Goal: Book appointment/travel/reservation

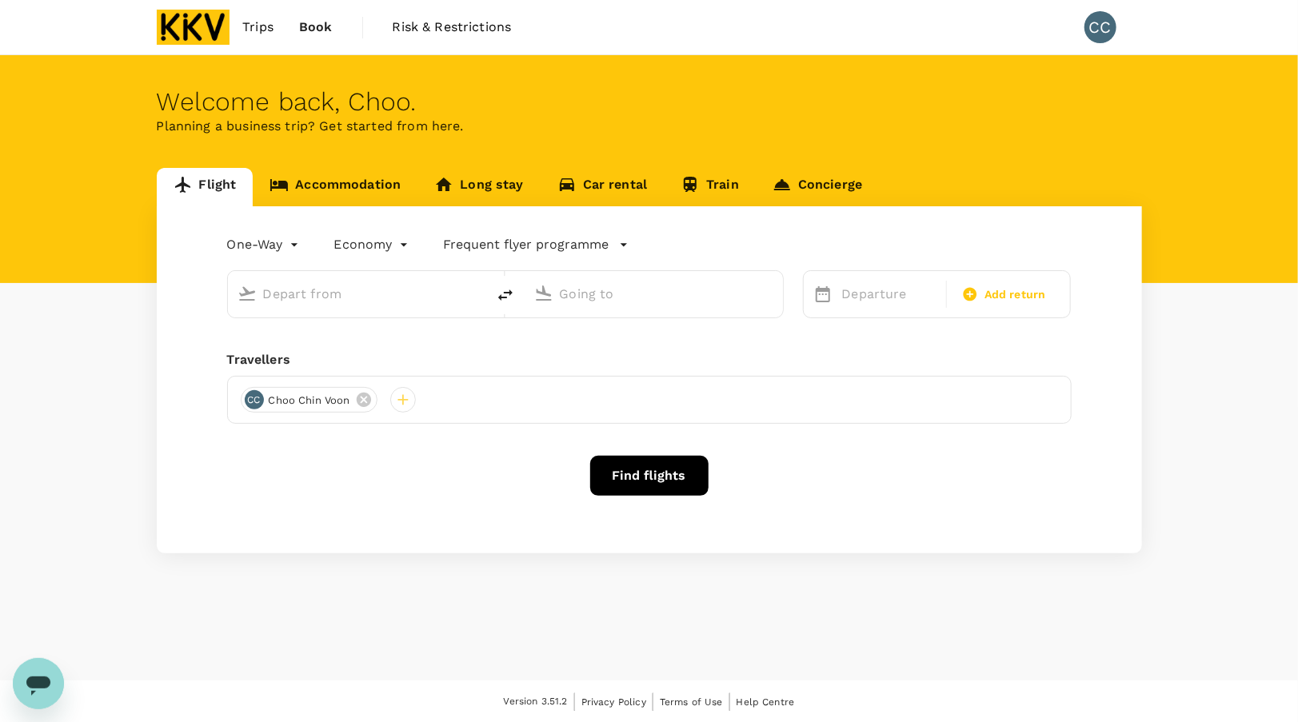
click at [318, 187] on link "Accommodation" at bounding box center [335, 187] width 165 height 38
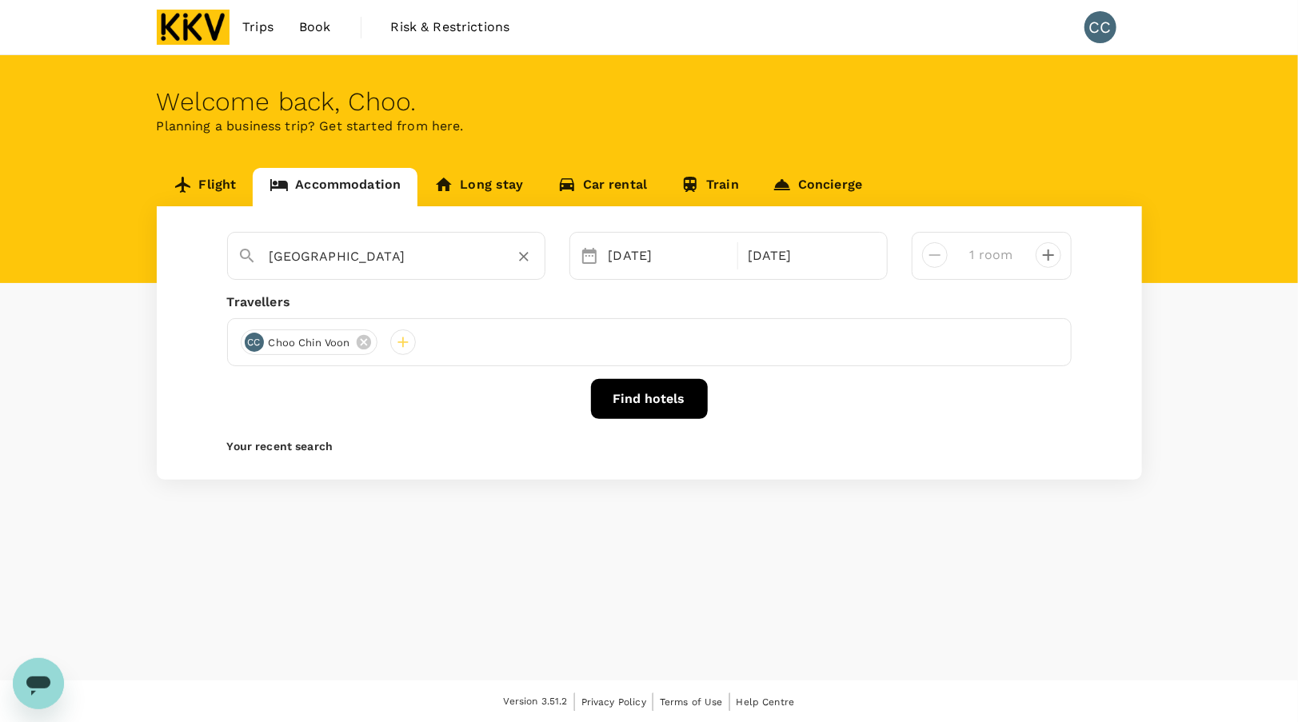
type input "Malacca"
click at [655, 394] on button "Find hotels" at bounding box center [649, 399] width 117 height 40
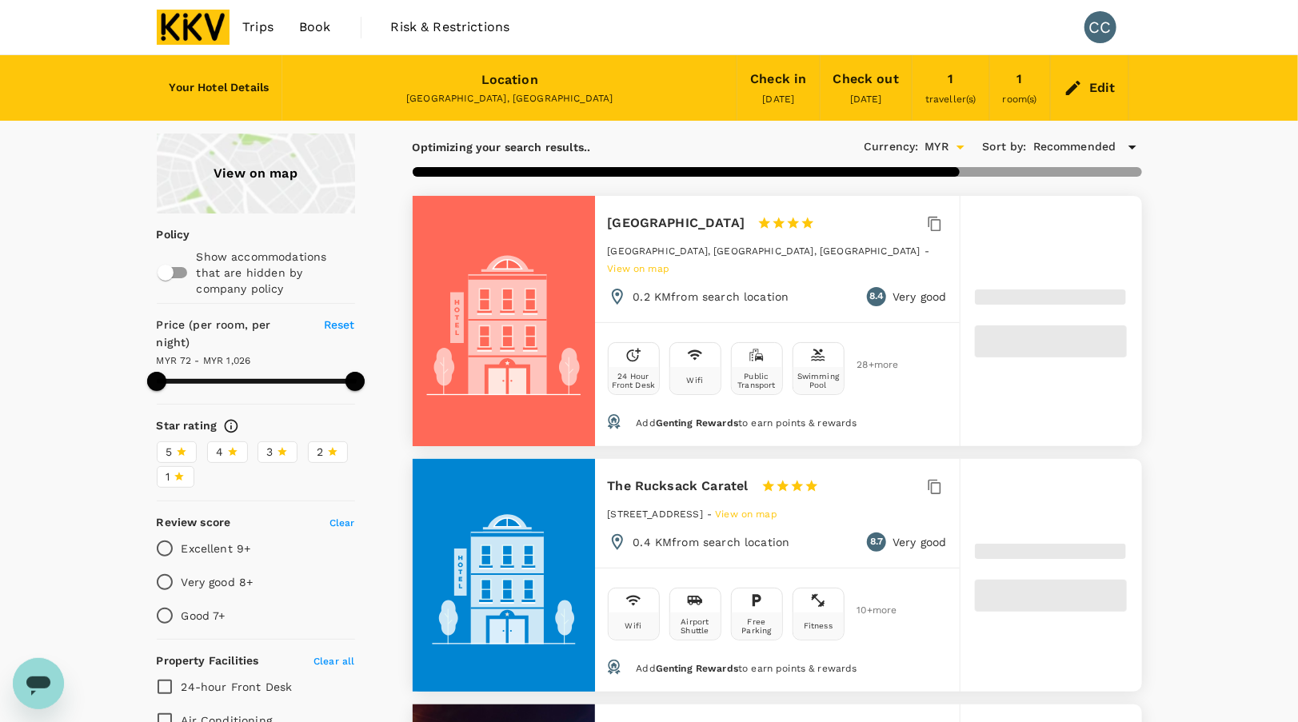
type input "1026.05"
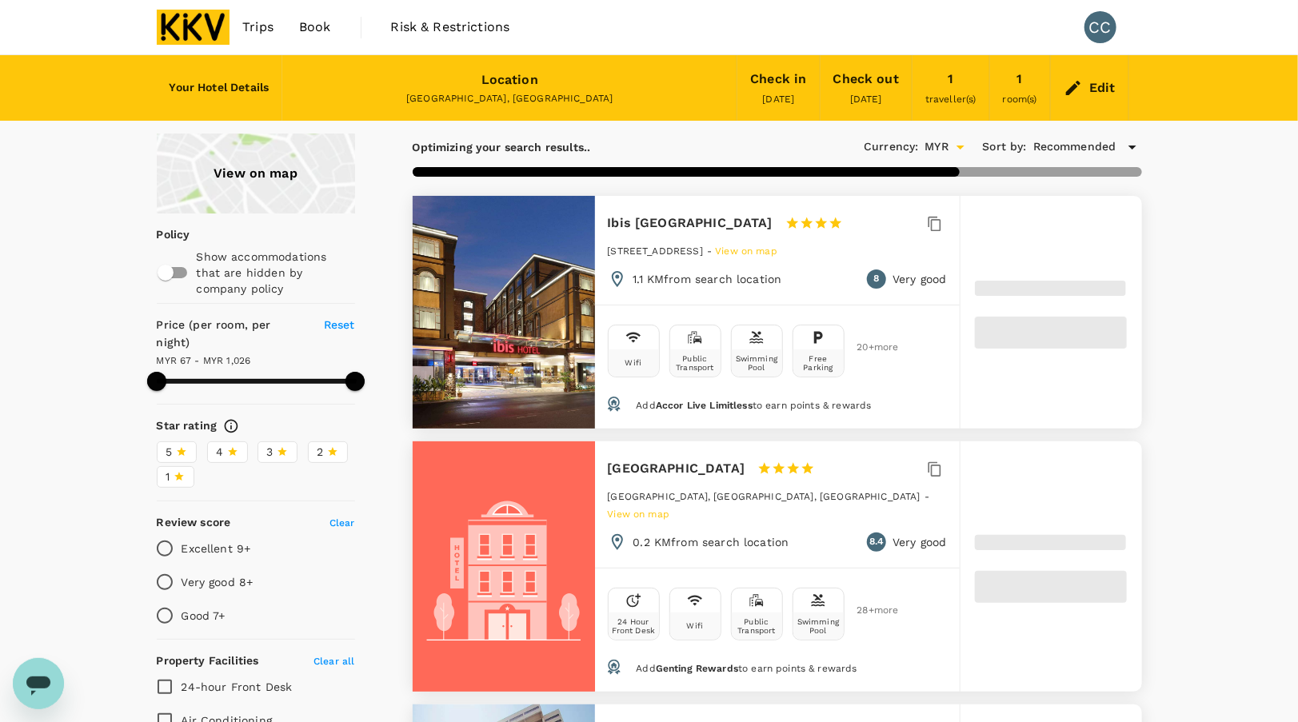
type input "67.05"
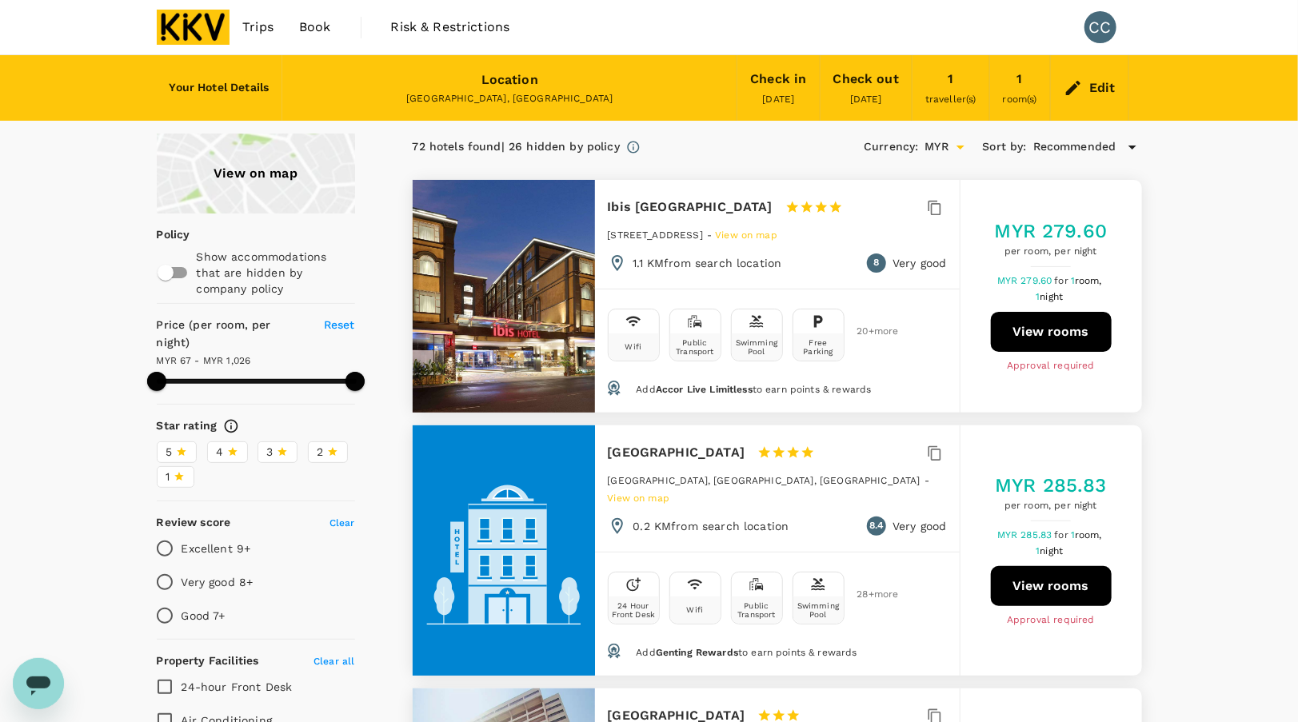
click at [1068, 326] on button "View rooms" at bounding box center [1051, 332] width 121 height 40
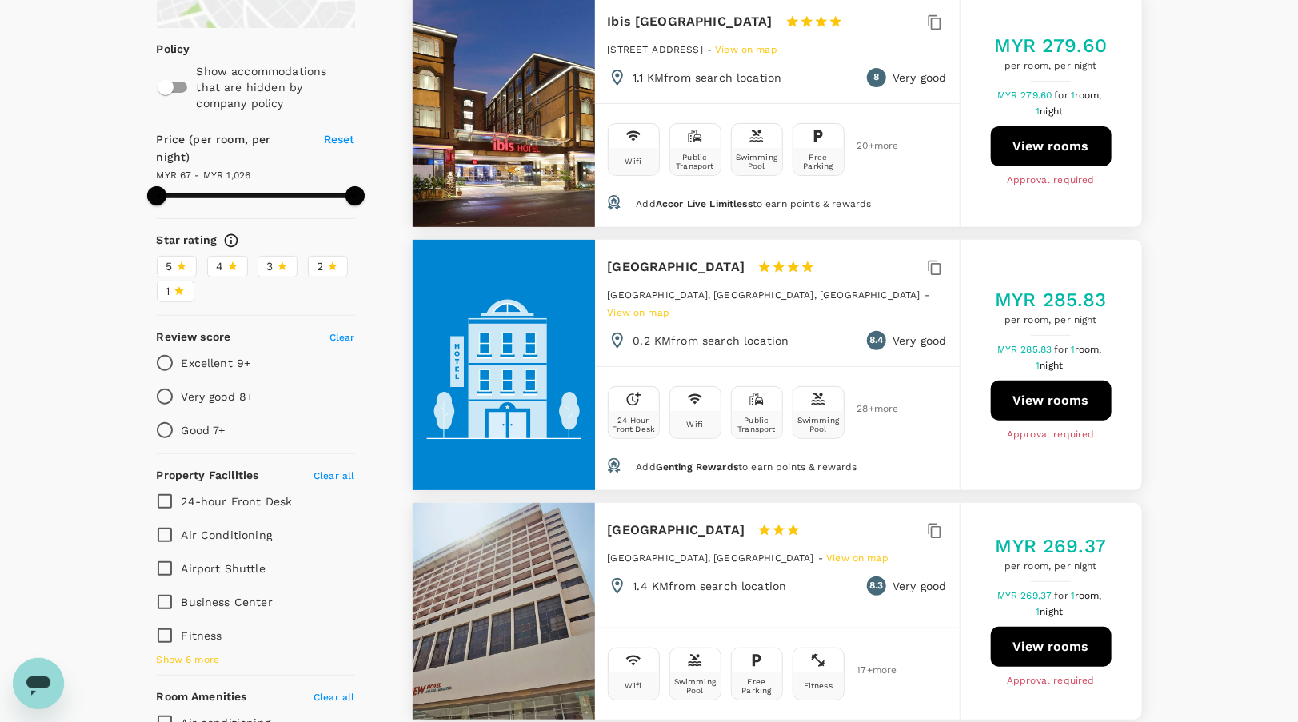
scroll to position [240, 0]
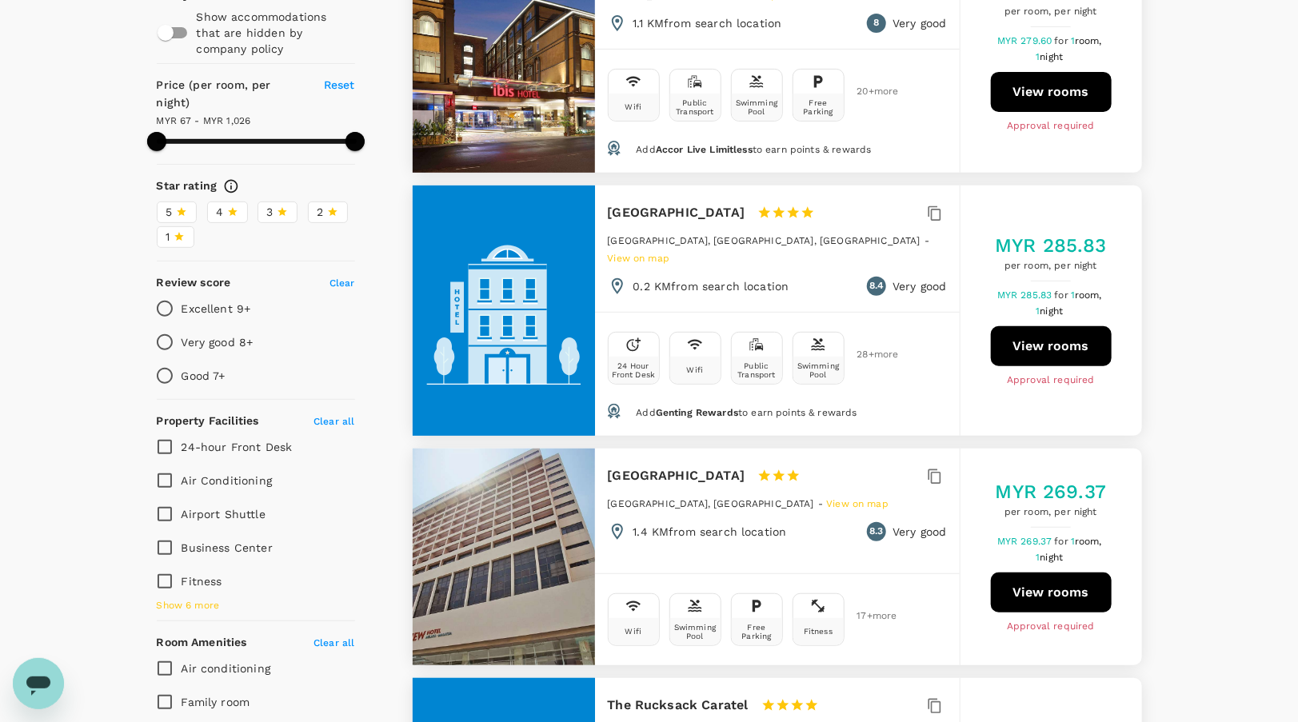
click at [1049, 331] on button "View rooms" at bounding box center [1051, 346] width 121 height 40
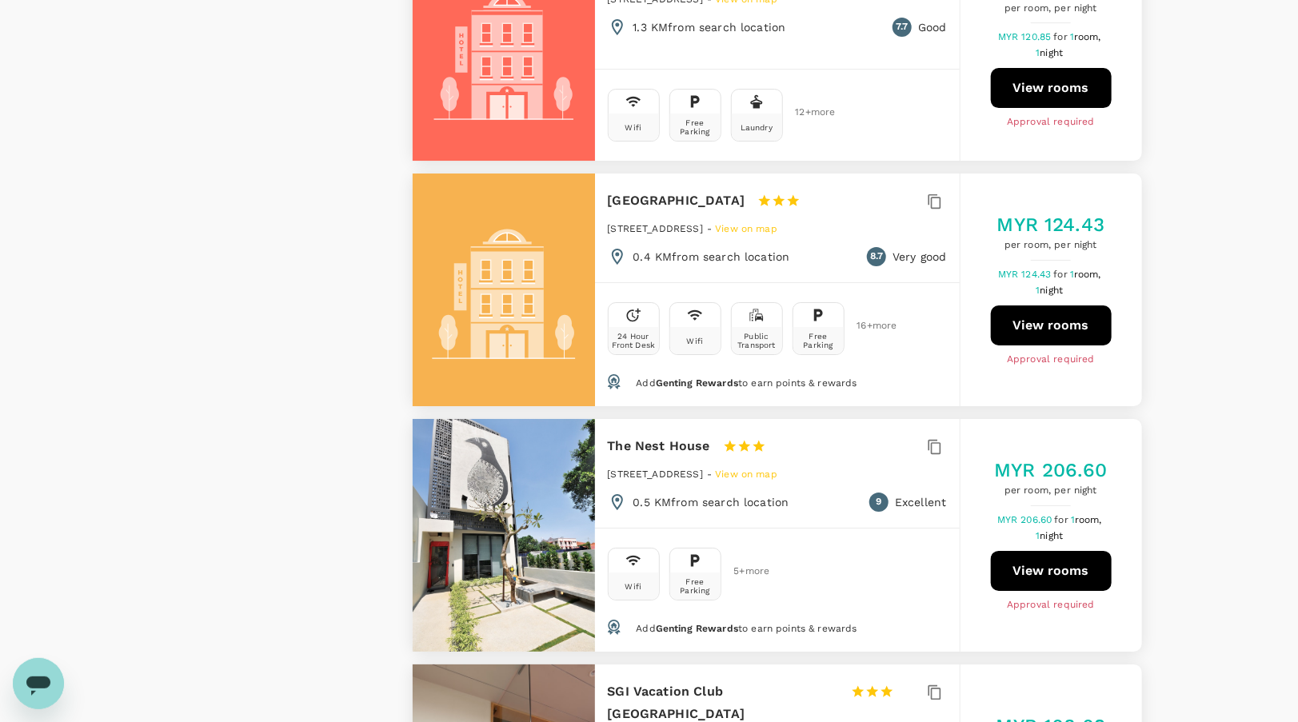
scroll to position [2799, 0]
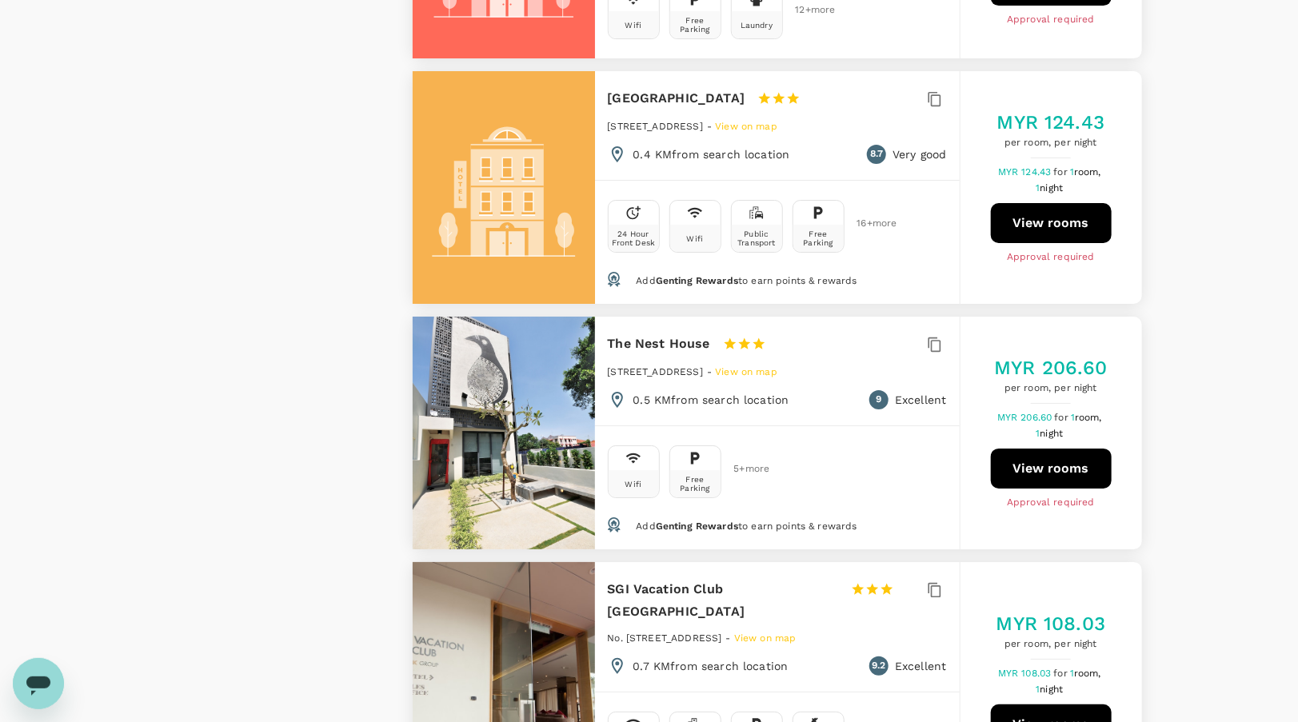
click at [1060, 449] on button "View rooms" at bounding box center [1051, 469] width 121 height 40
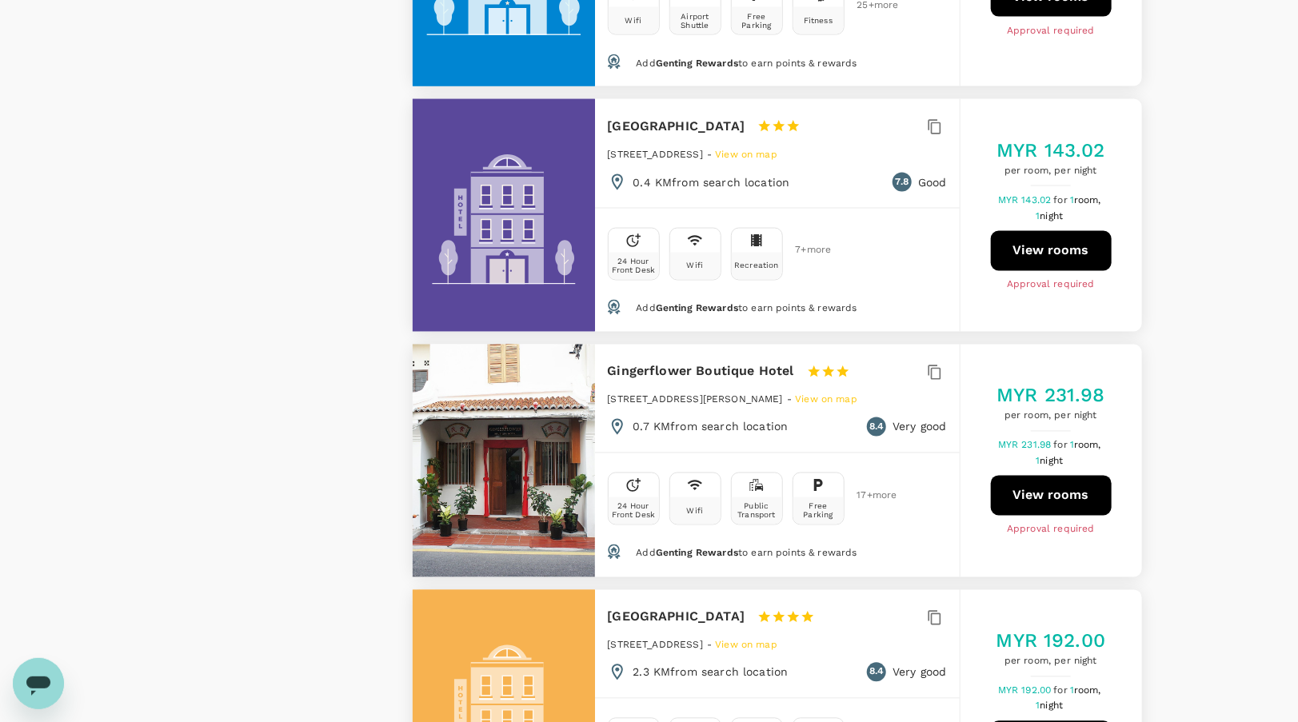
scroll to position [4398, 0]
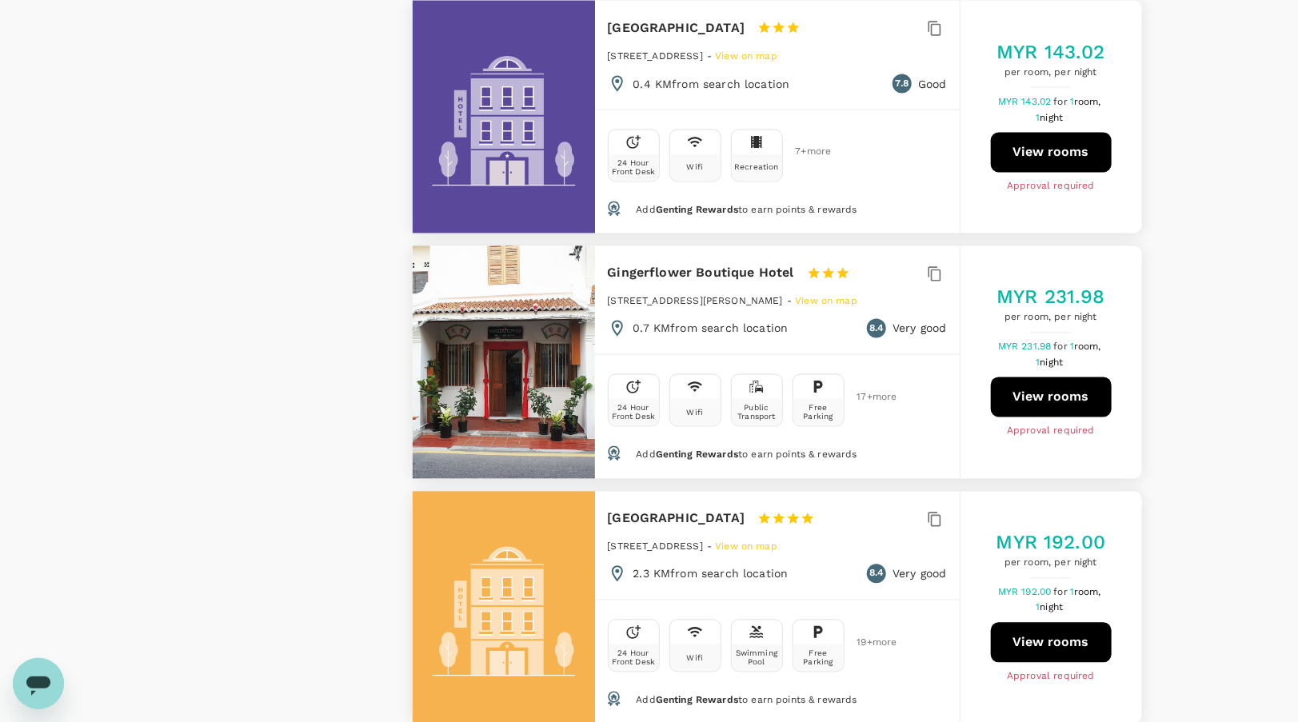
click at [1051, 377] on button "View rooms" at bounding box center [1051, 397] width 121 height 40
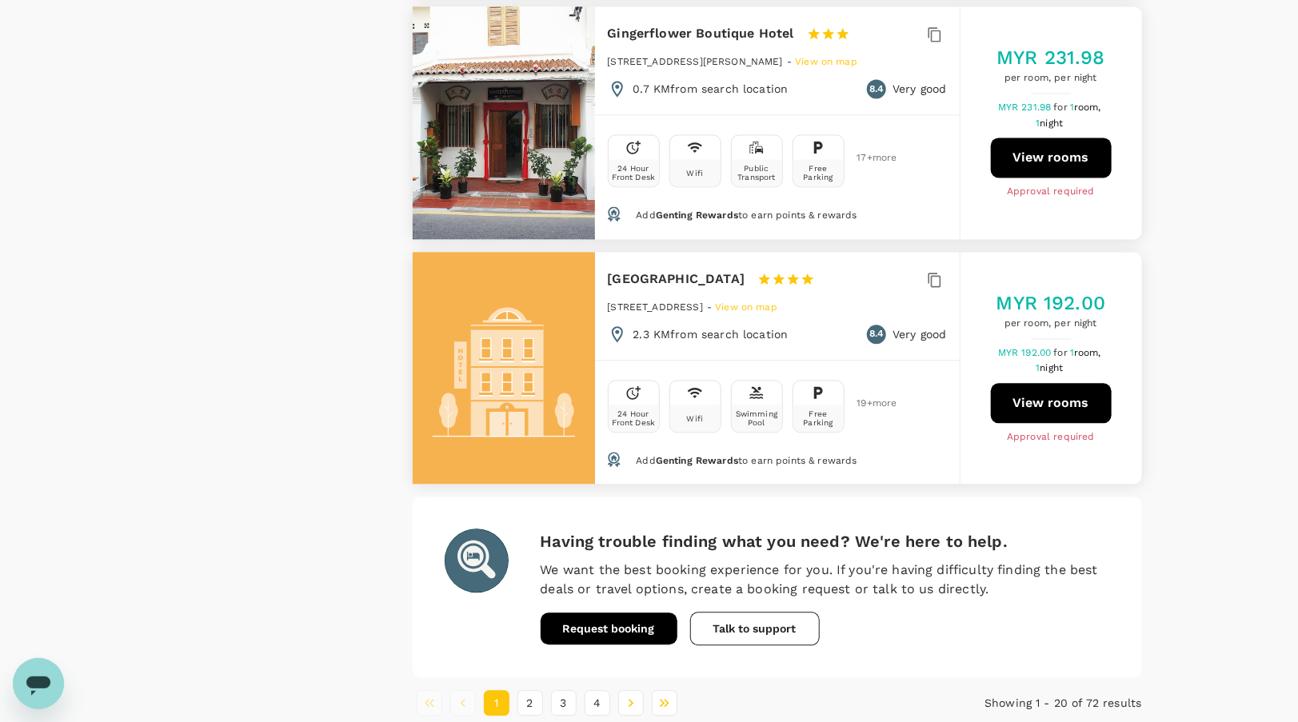
scroll to position [4639, 0]
click at [523, 689] on button "2" at bounding box center [530, 702] width 26 height 26
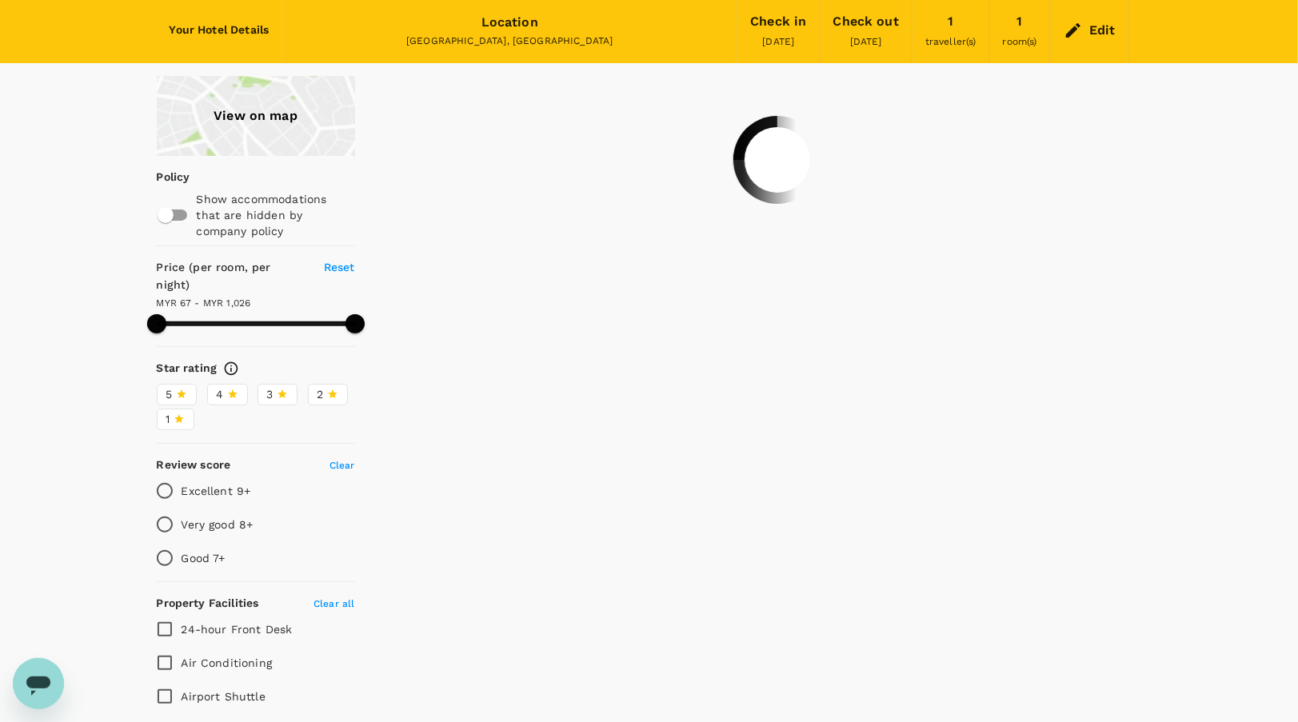
scroll to position [0, 0]
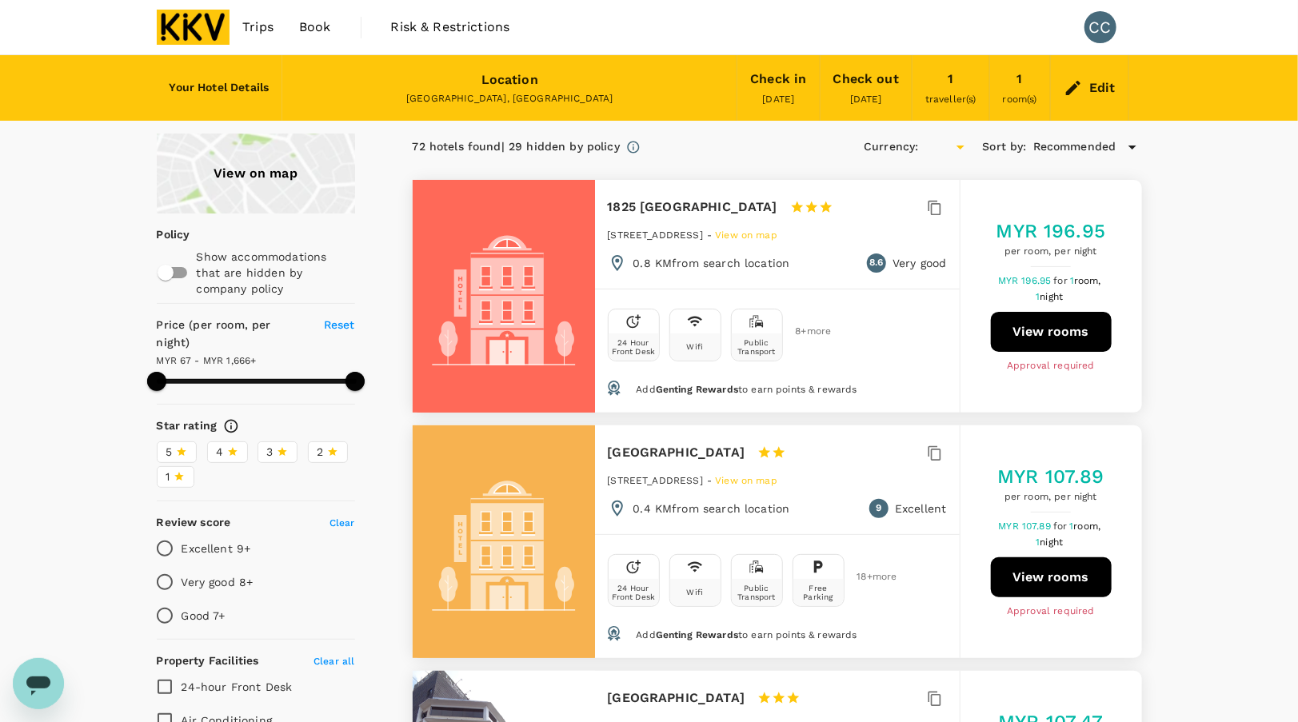
type input "1665.05"
type input "MYR"
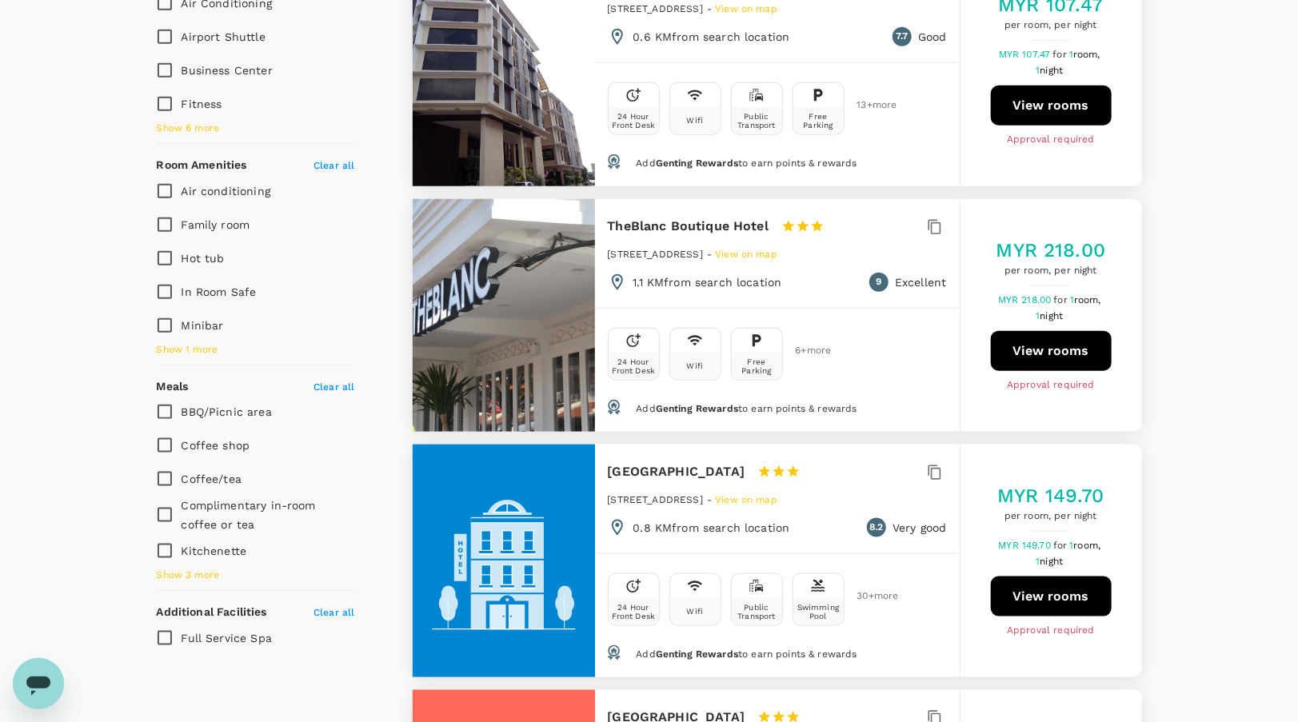
scroll to position [720, 0]
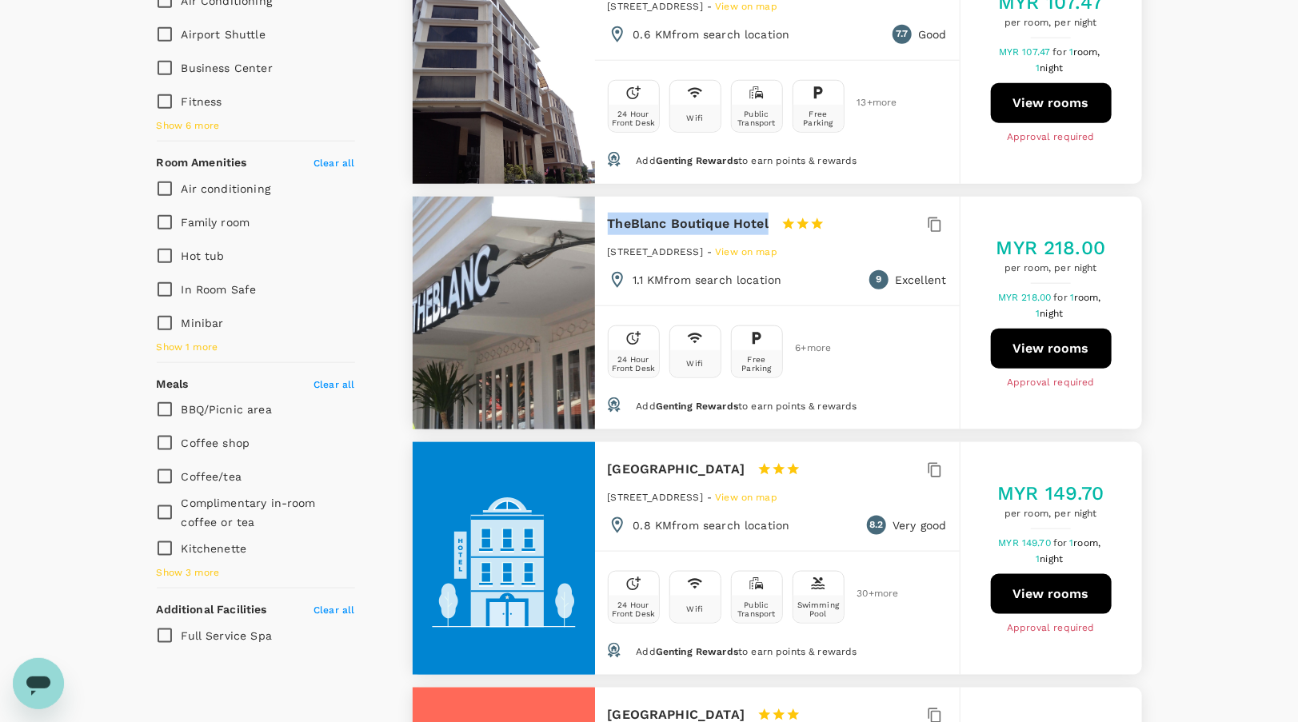
drag, startPoint x: 609, startPoint y: 220, endPoint x: 770, endPoint y: 229, distance: 161.0
click at [770, 229] on div "TheBlanc Boutique Hotel 1 Star 2 Stars 3 Stars 4 Stars 5 Stars" at bounding box center [731, 224] width 246 height 22
copy h6 "TheBlanc Boutique Hotel"
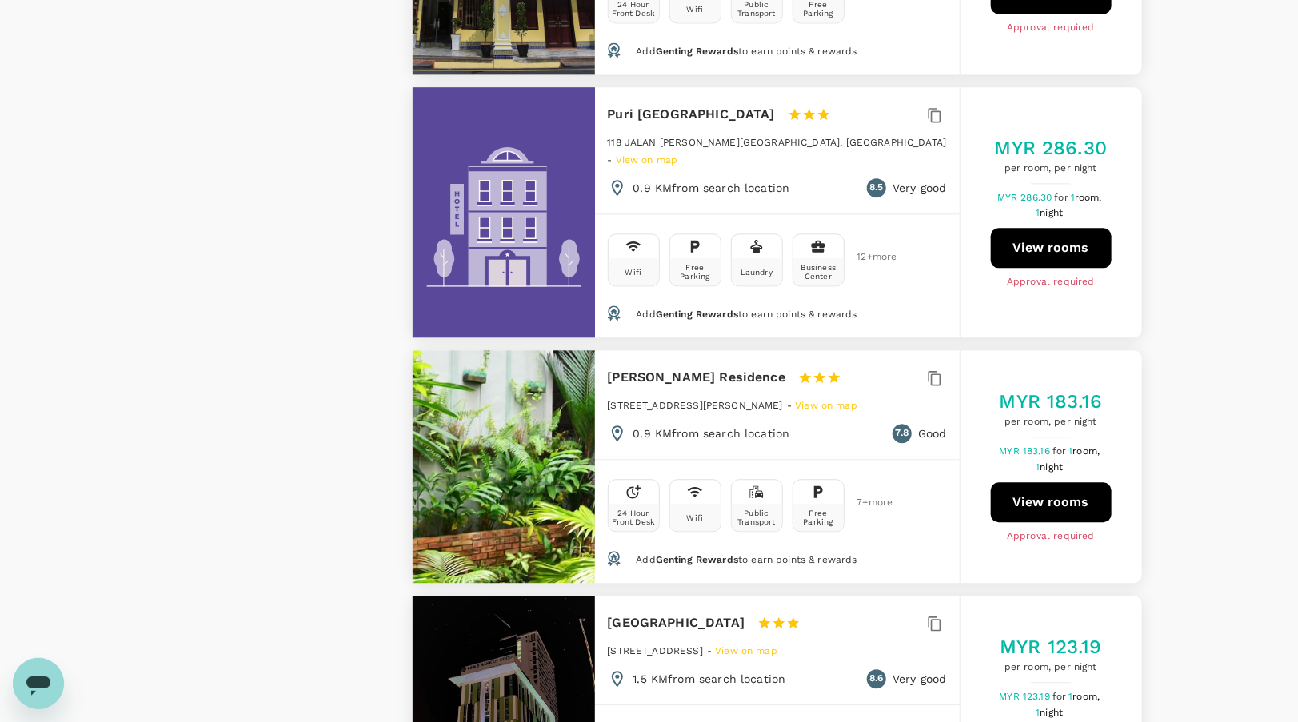
scroll to position [1759, 0]
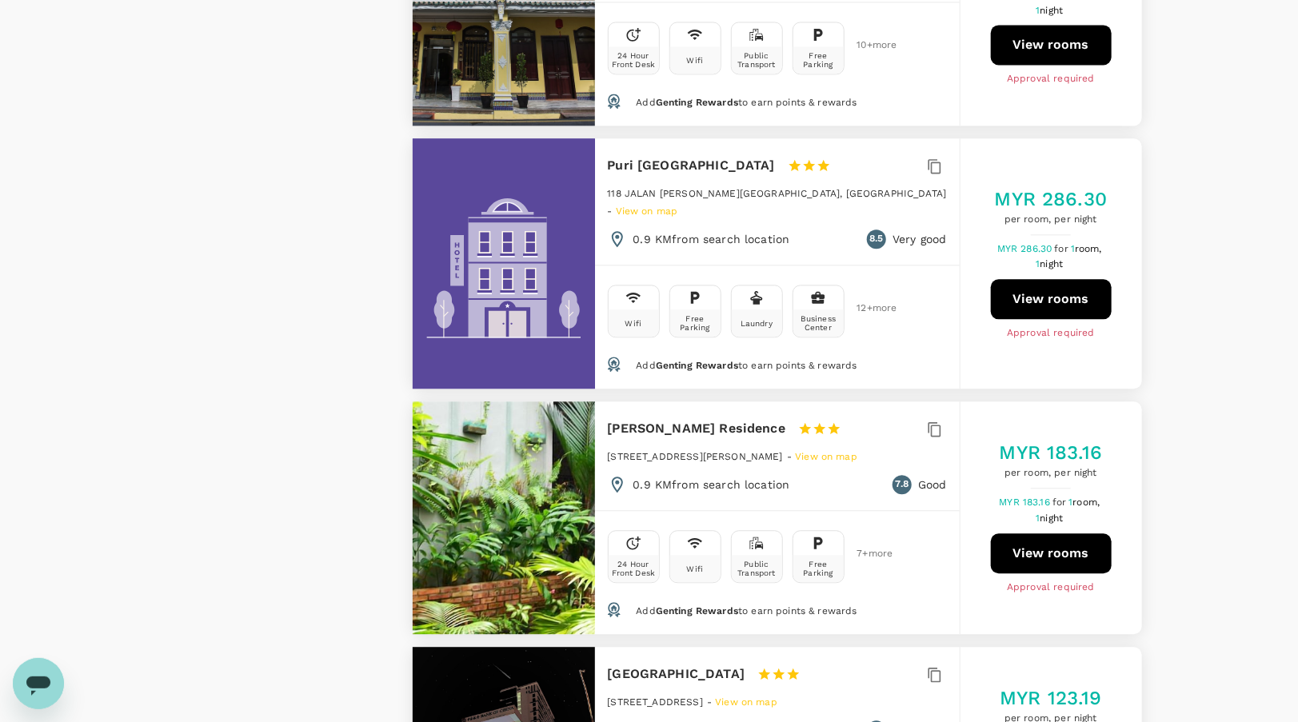
click at [1063, 284] on button "View rooms" at bounding box center [1051, 299] width 121 height 40
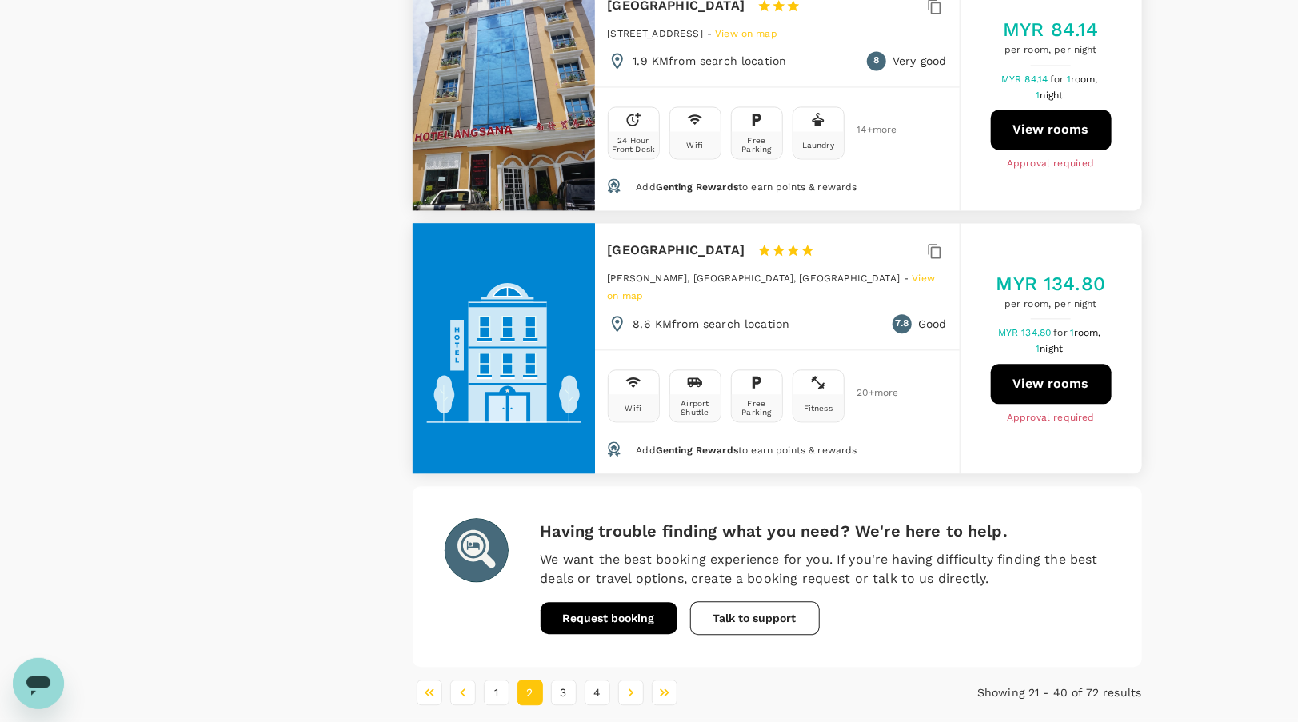
scroll to position [4667, 0]
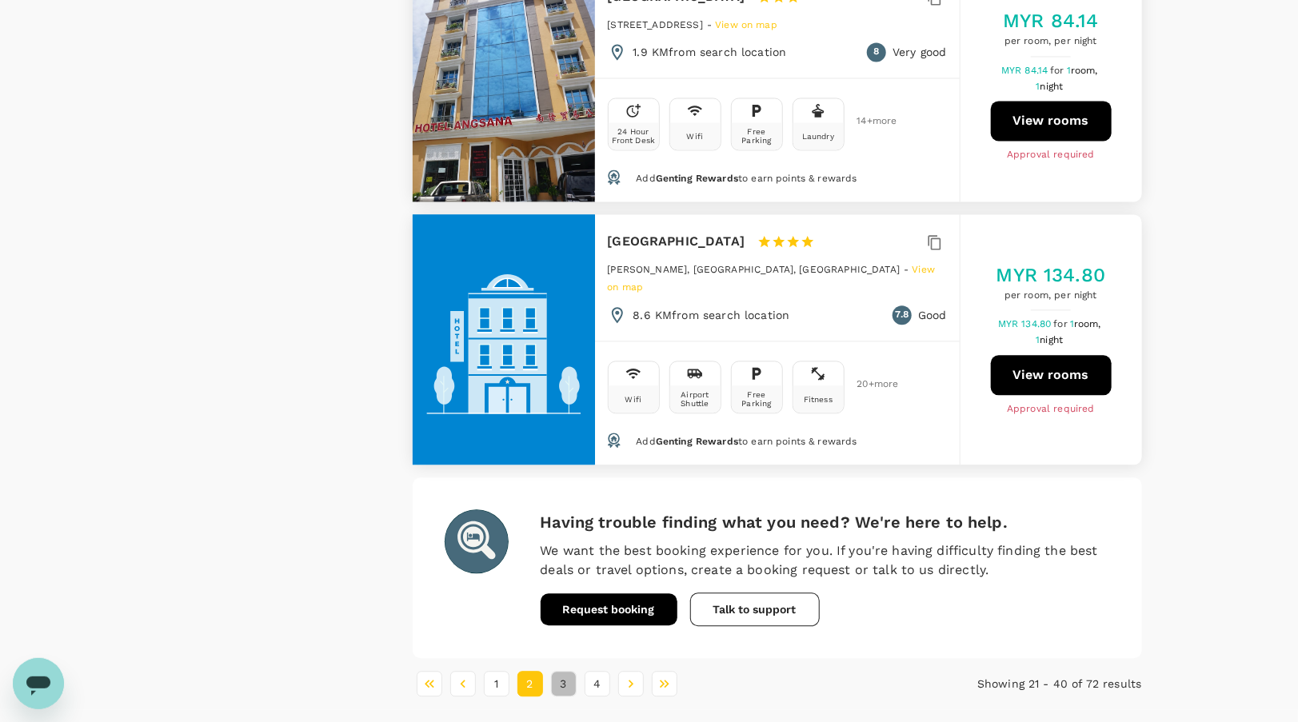
click at [566, 671] on button "3" at bounding box center [564, 684] width 26 height 26
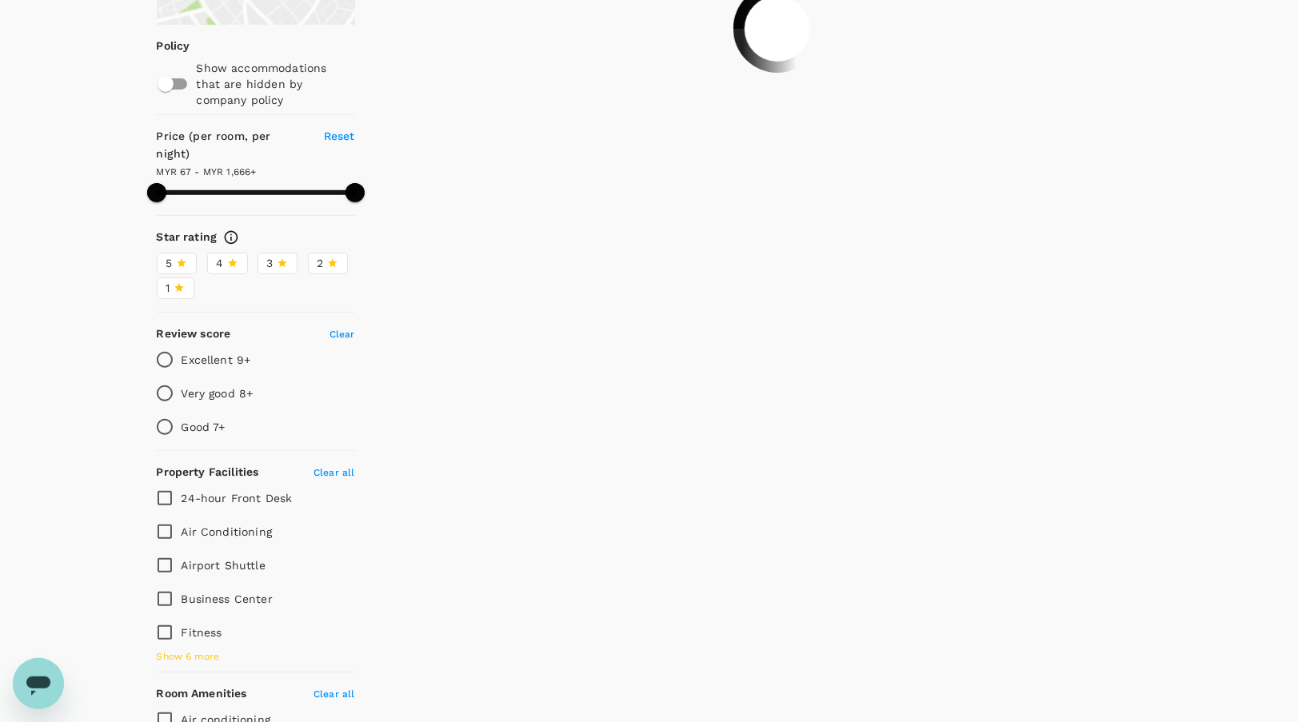
scroll to position [0, 0]
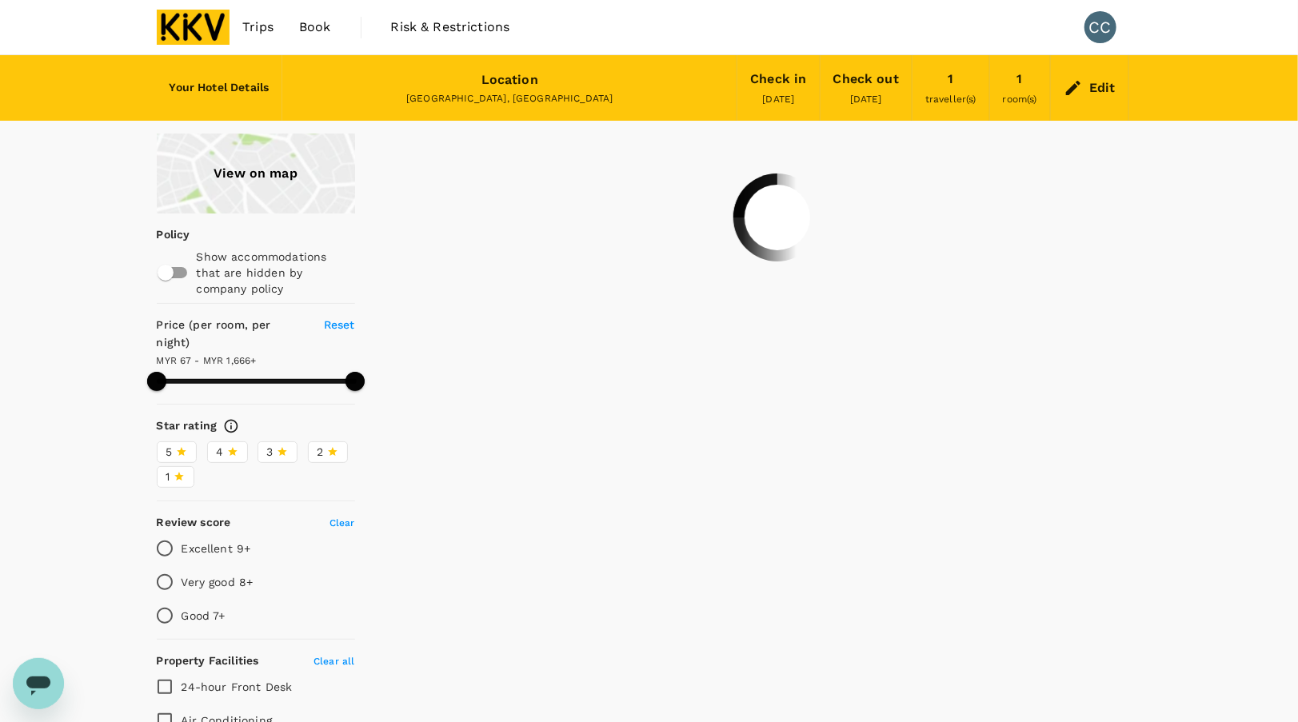
type input "1665.05"
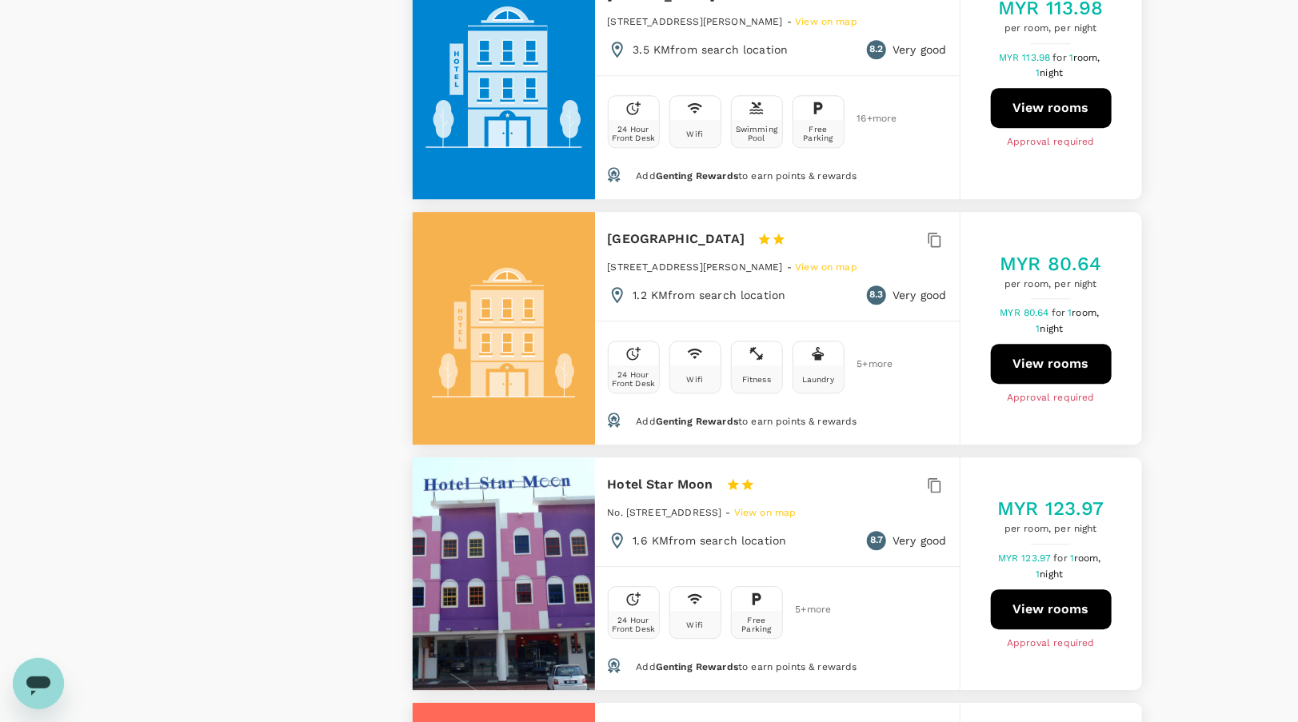
scroll to position [1999, 0]
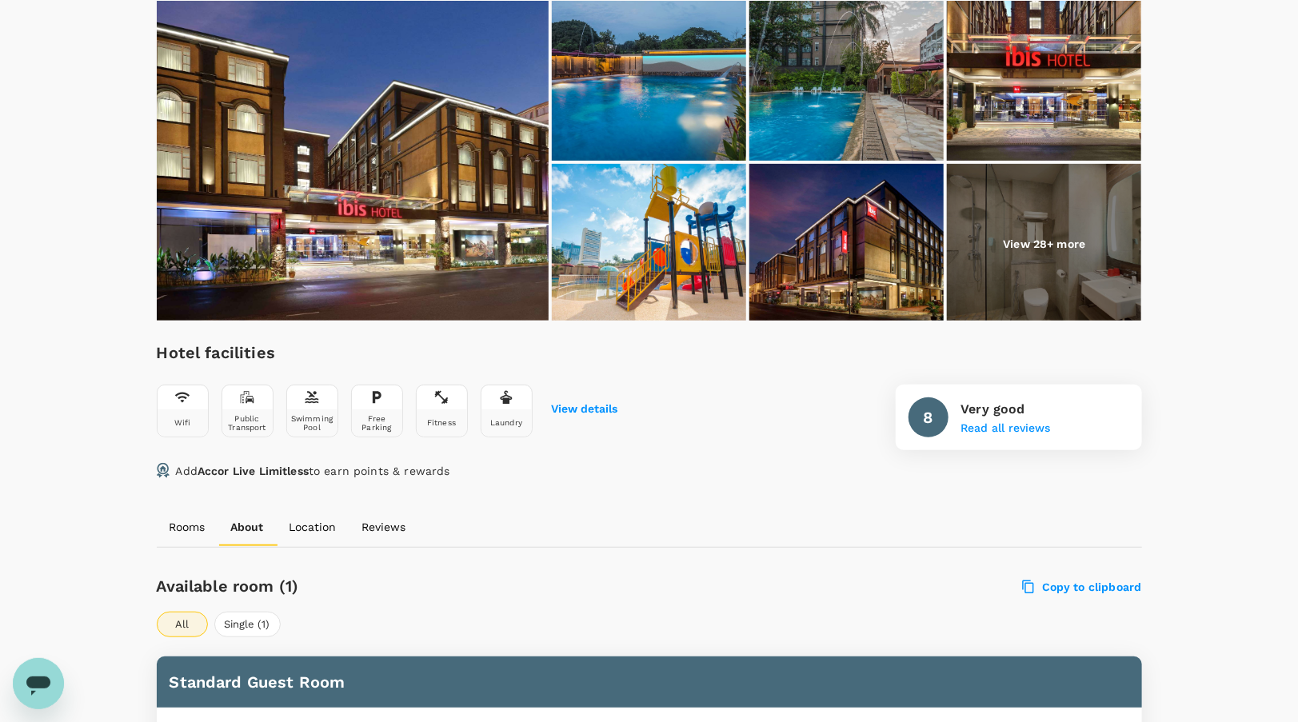
scroll to position [105, 0]
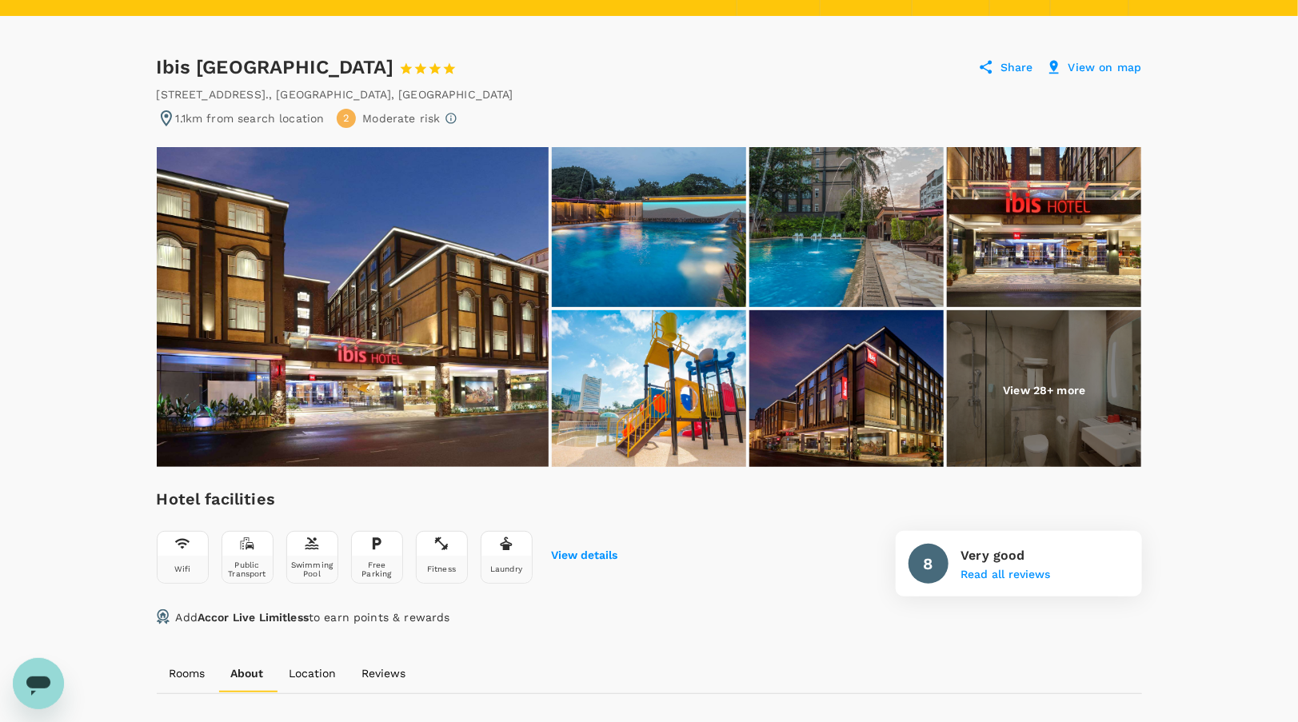
click at [1092, 388] on img at bounding box center [1044, 390] width 194 height 160
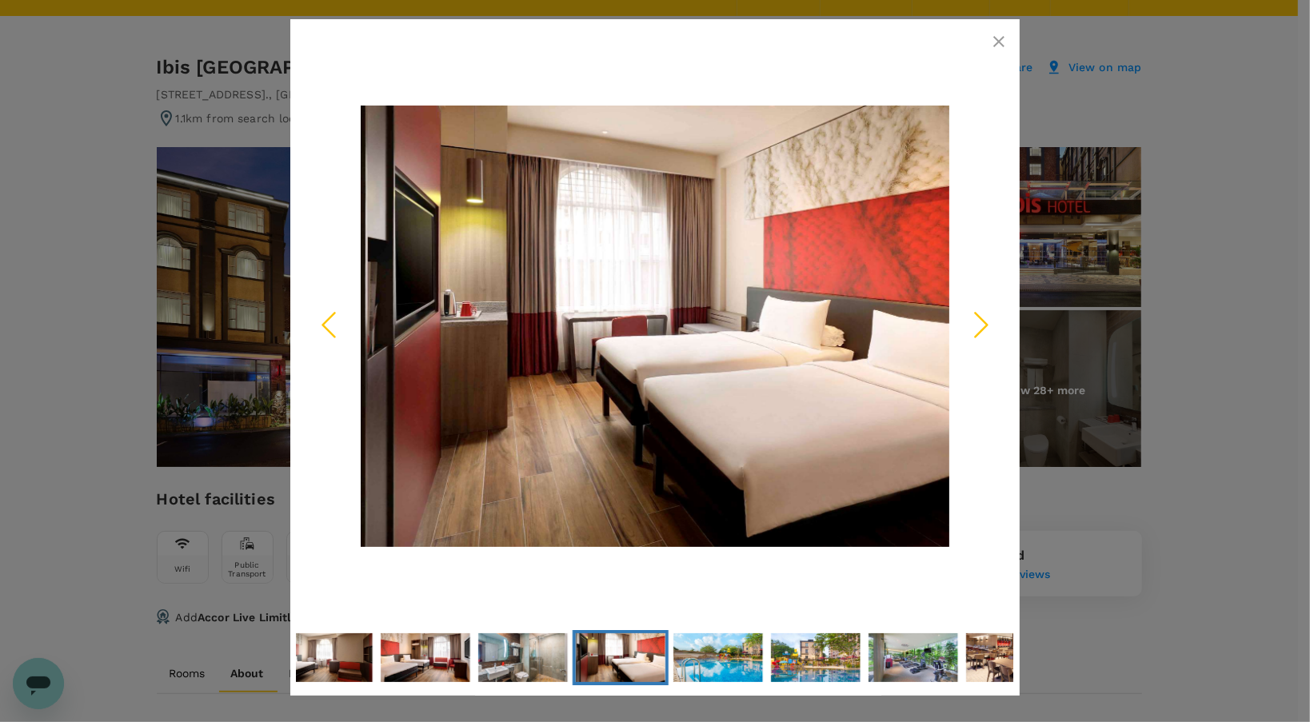
click at [1011, 39] on button "button" at bounding box center [999, 42] width 32 height 32
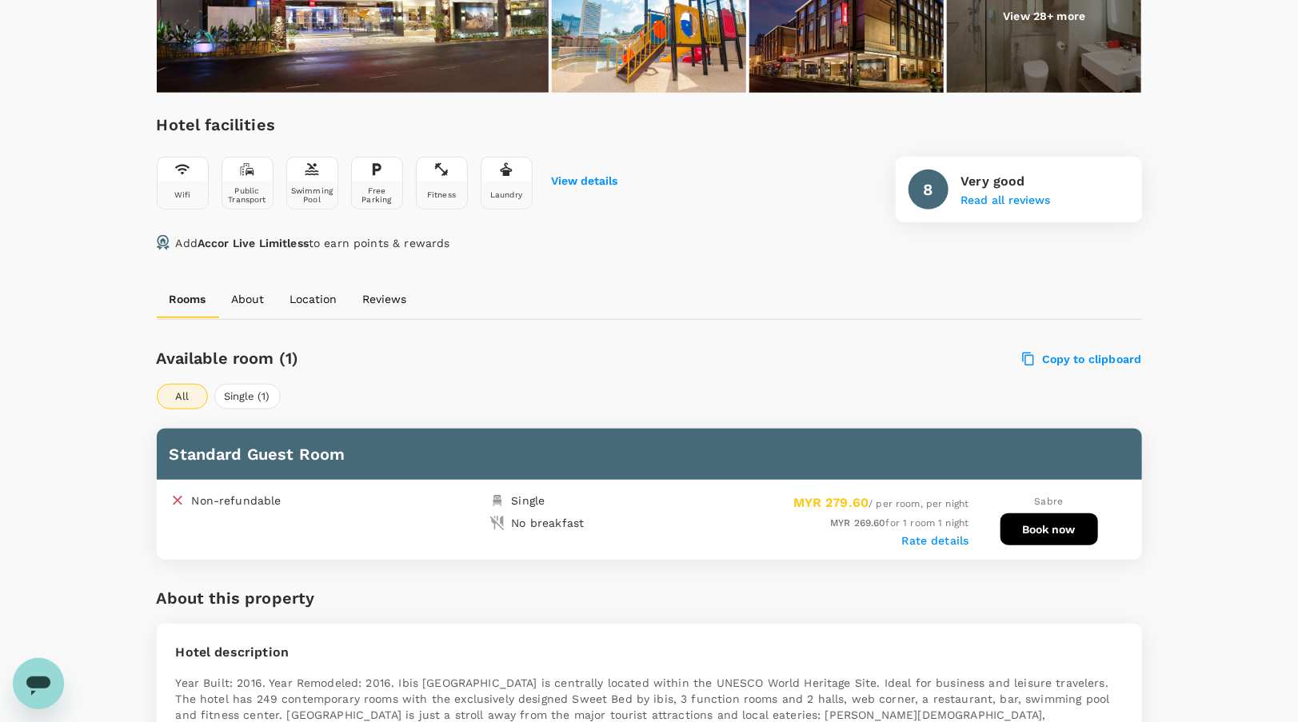
scroll to position [480, 0]
click at [310, 294] on p "Location" at bounding box center [313, 298] width 47 height 16
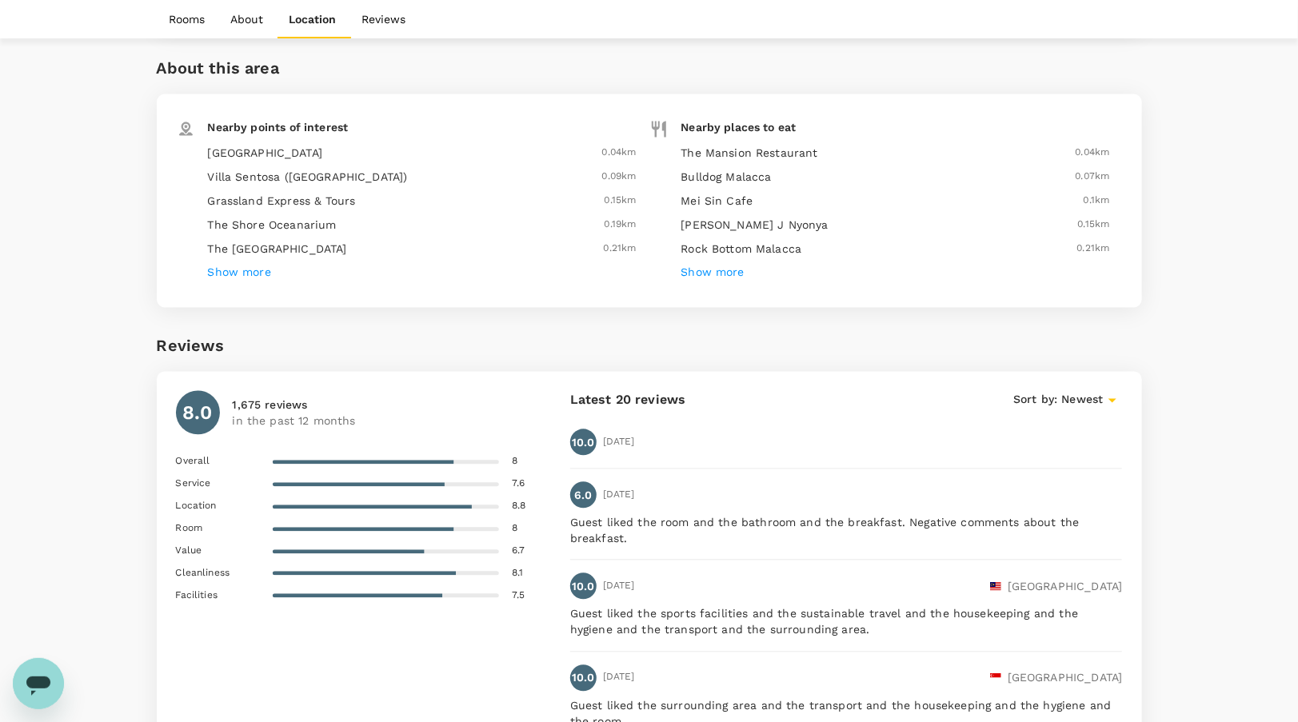
scroll to position [1469, 0]
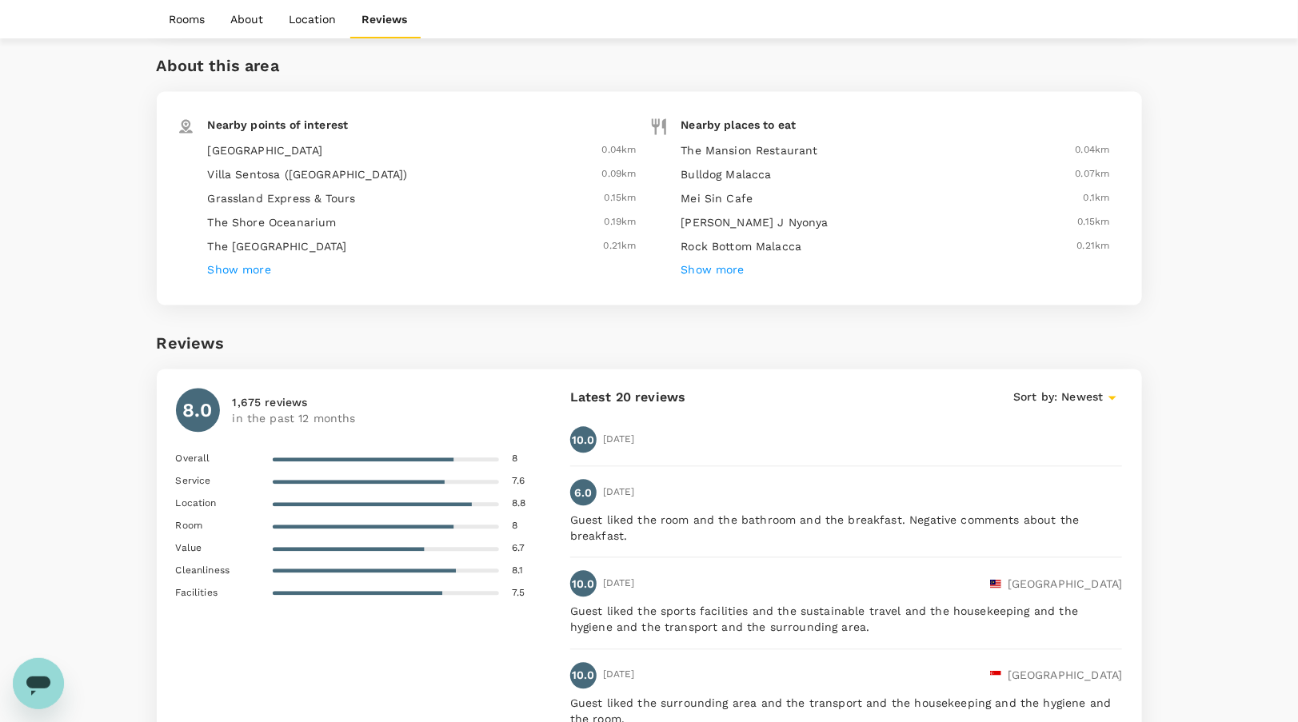
click at [254, 272] on h6 "Show more" at bounding box center [239, 271] width 63 height 18
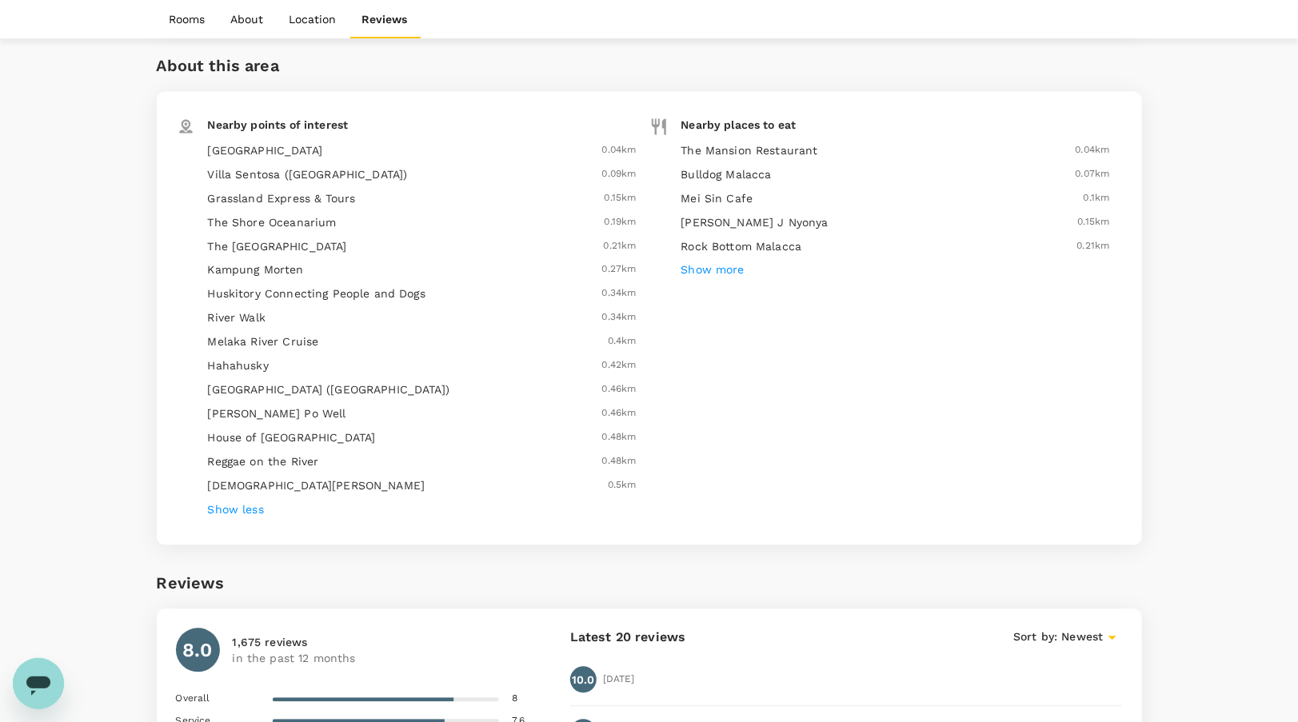
click at [711, 270] on h6 "Show more" at bounding box center [712, 271] width 63 height 18
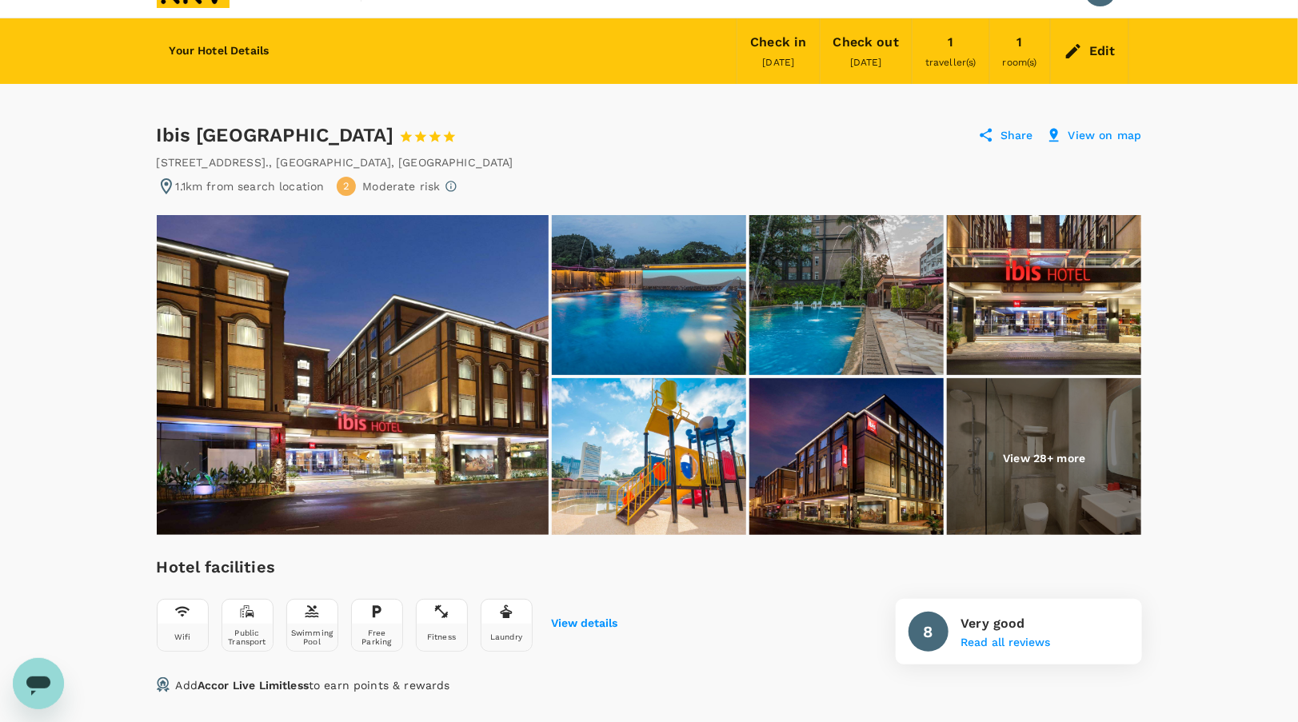
scroll to position [30, 0]
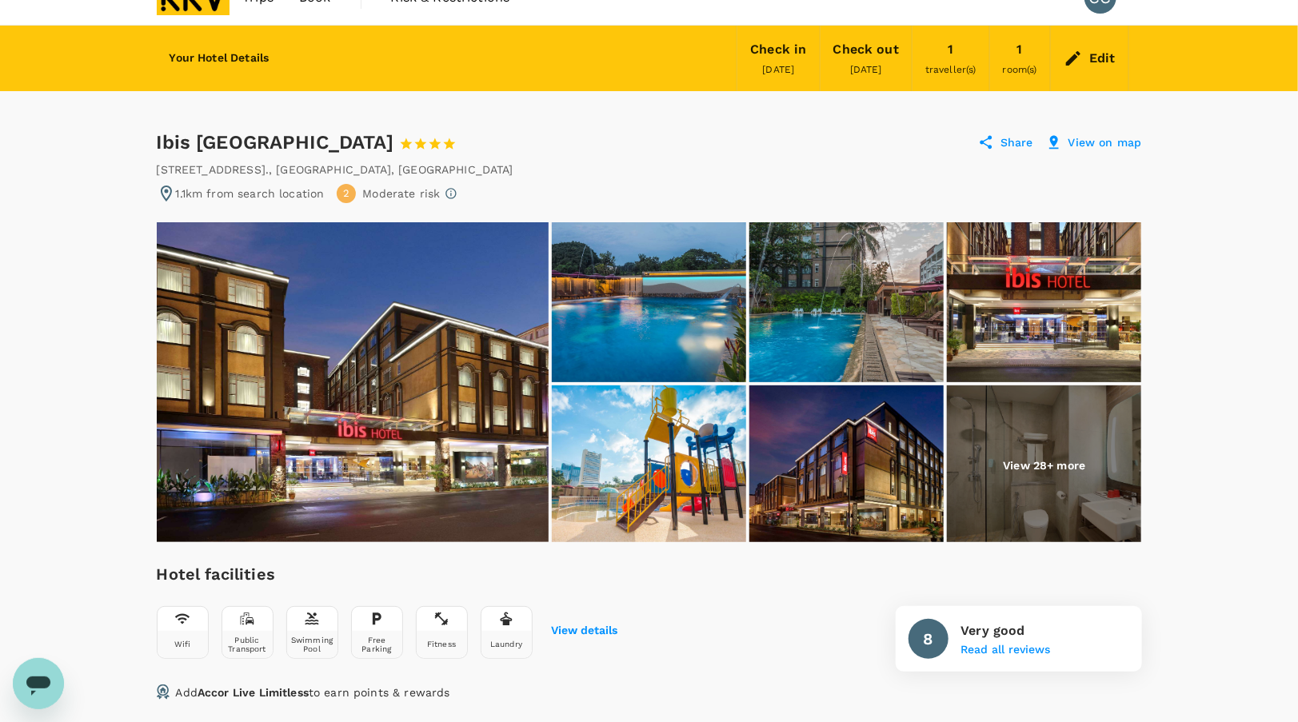
click at [1043, 429] on img at bounding box center [1044, 465] width 194 height 160
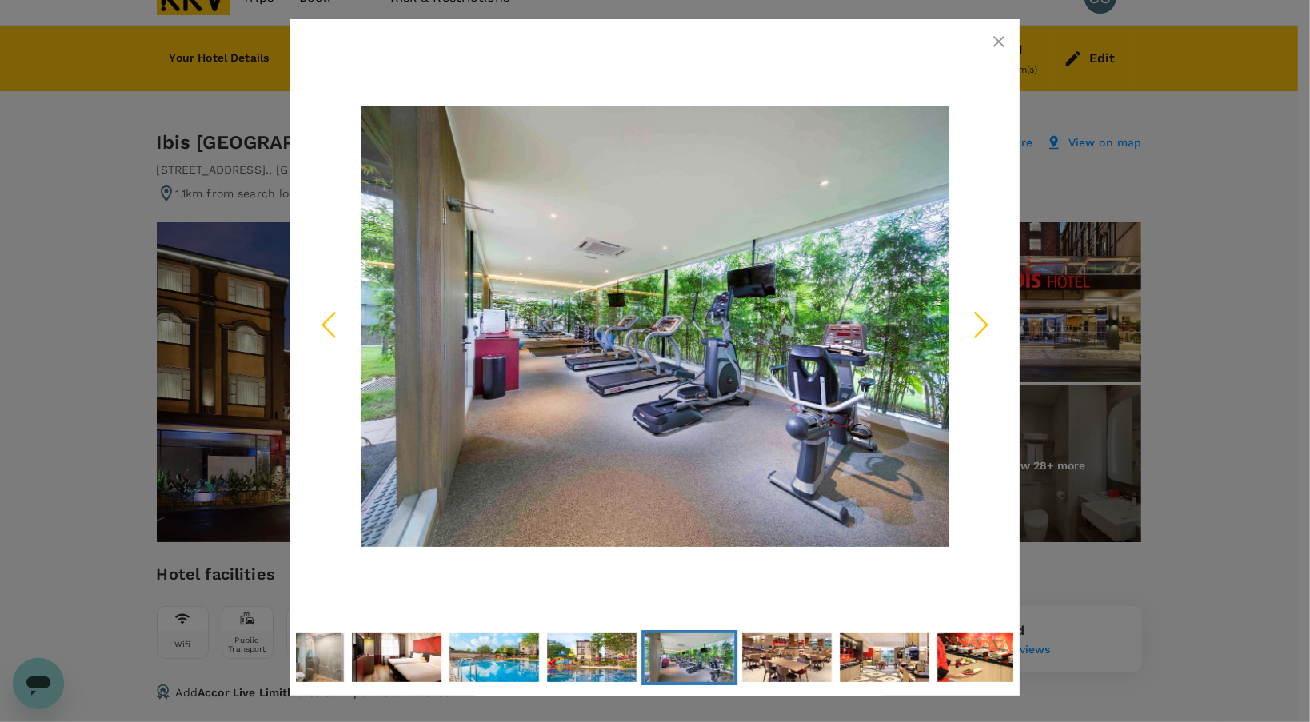
click at [999, 41] on icon "button" at bounding box center [998, 41] width 11 height 11
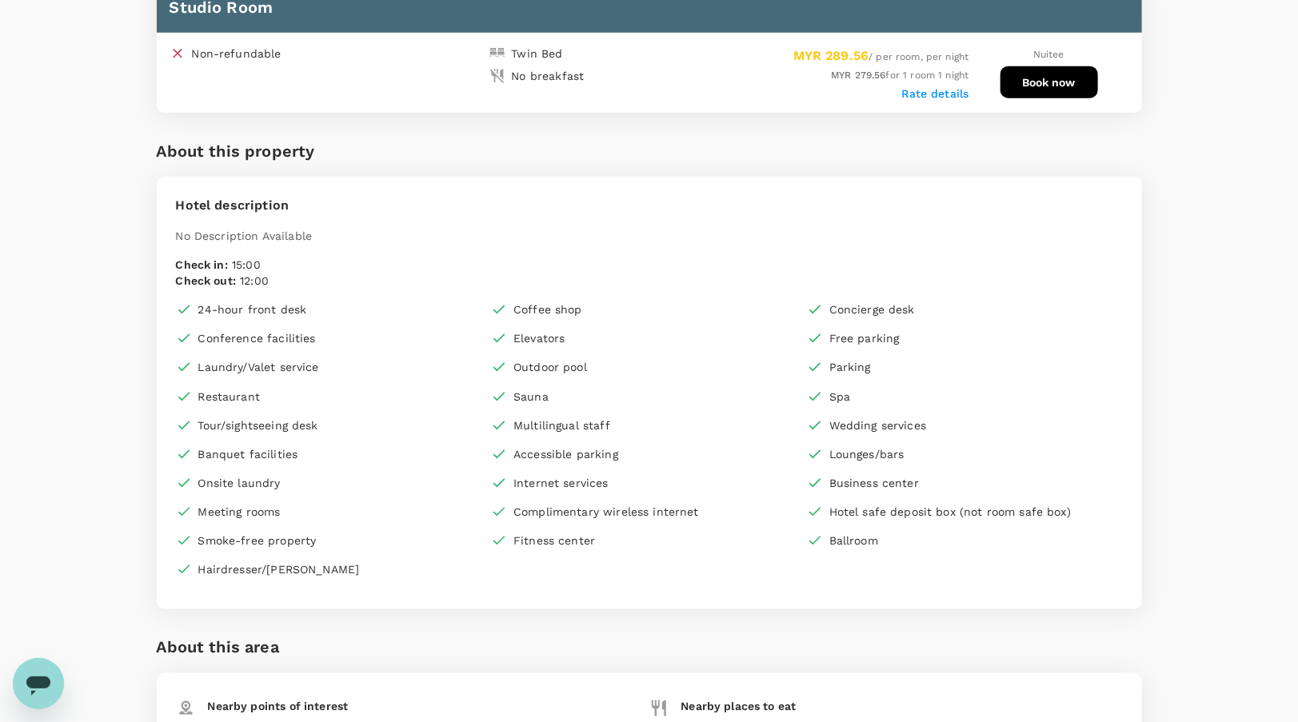
scroll to position [488, 0]
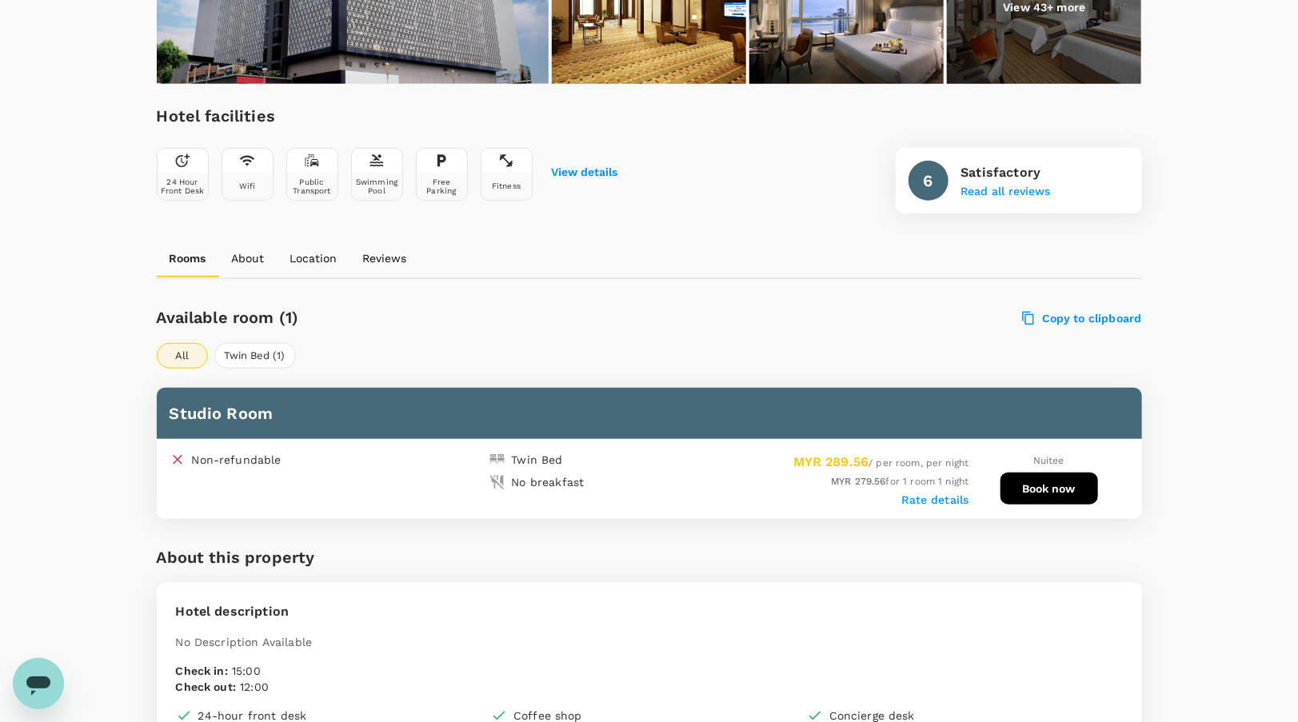
click at [319, 254] on p "Location" at bounding box center [313, 258] width 47 height 16
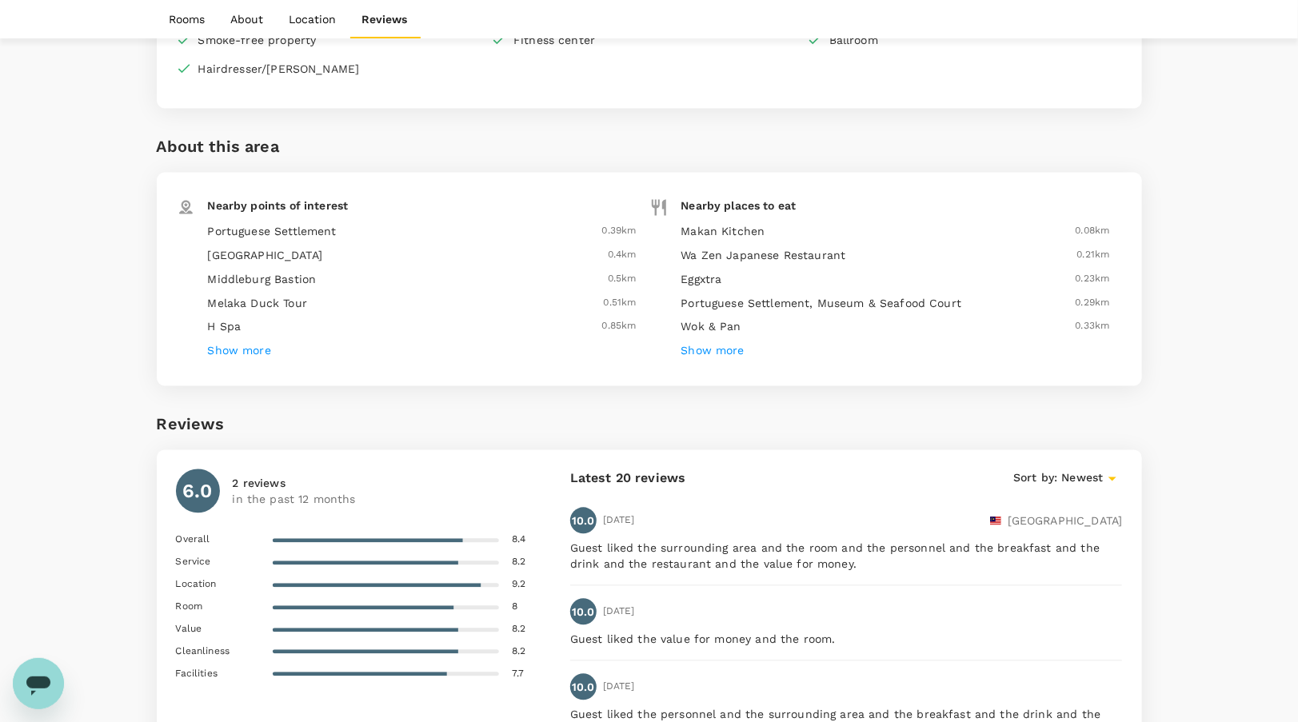
scroll to position [1316, 0]
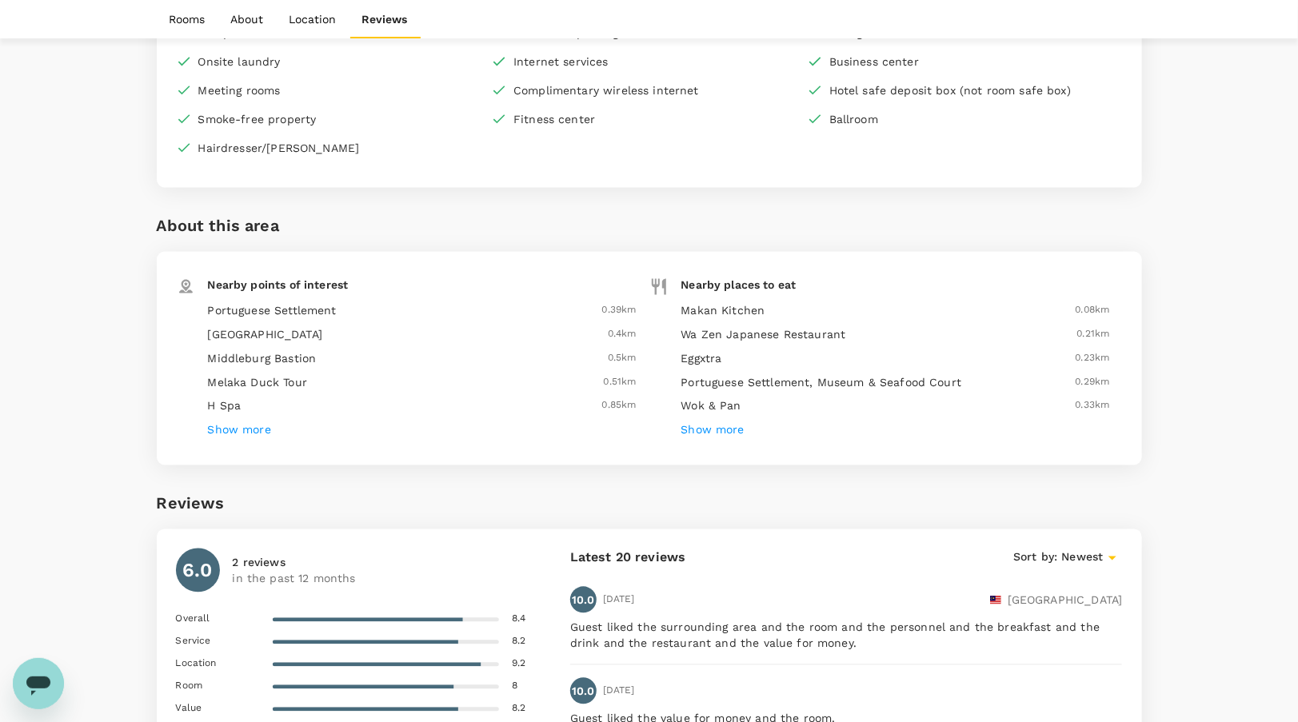
click at [258, 427] on h6 "Show more" at bounding box center [239, 431] width 63 height 18
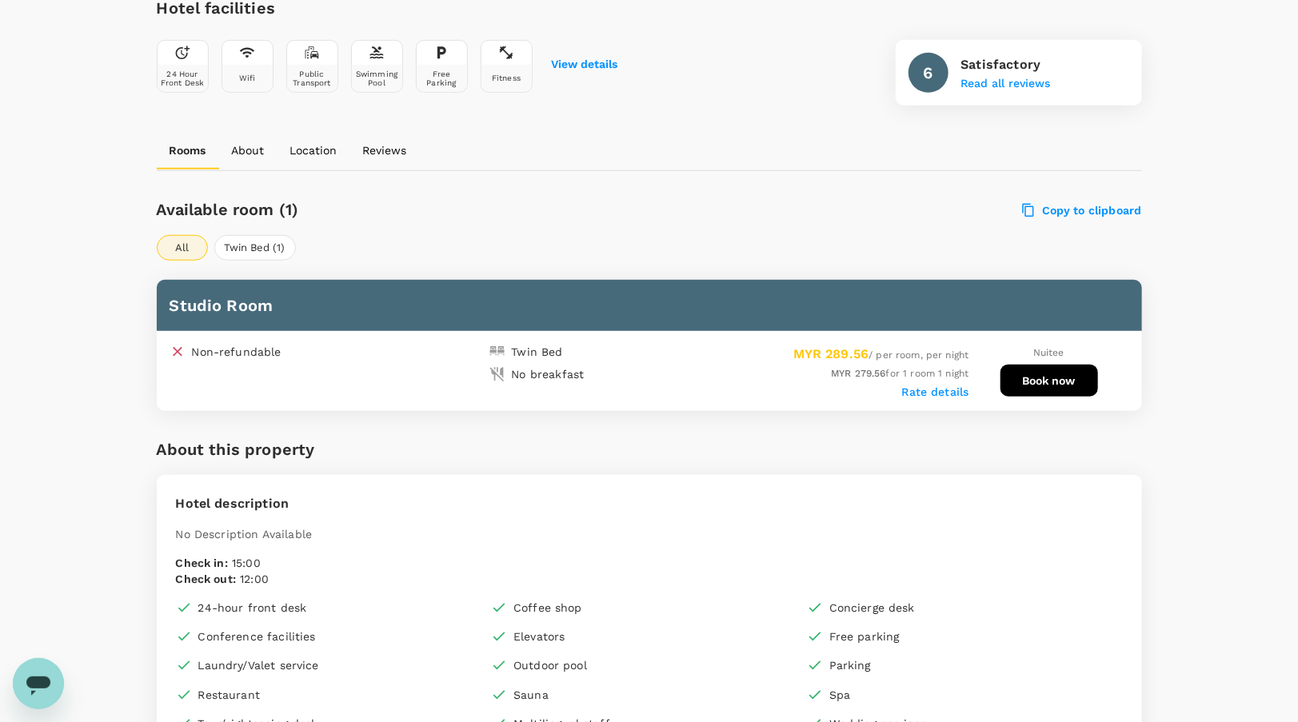
scroll to position [0, 0]
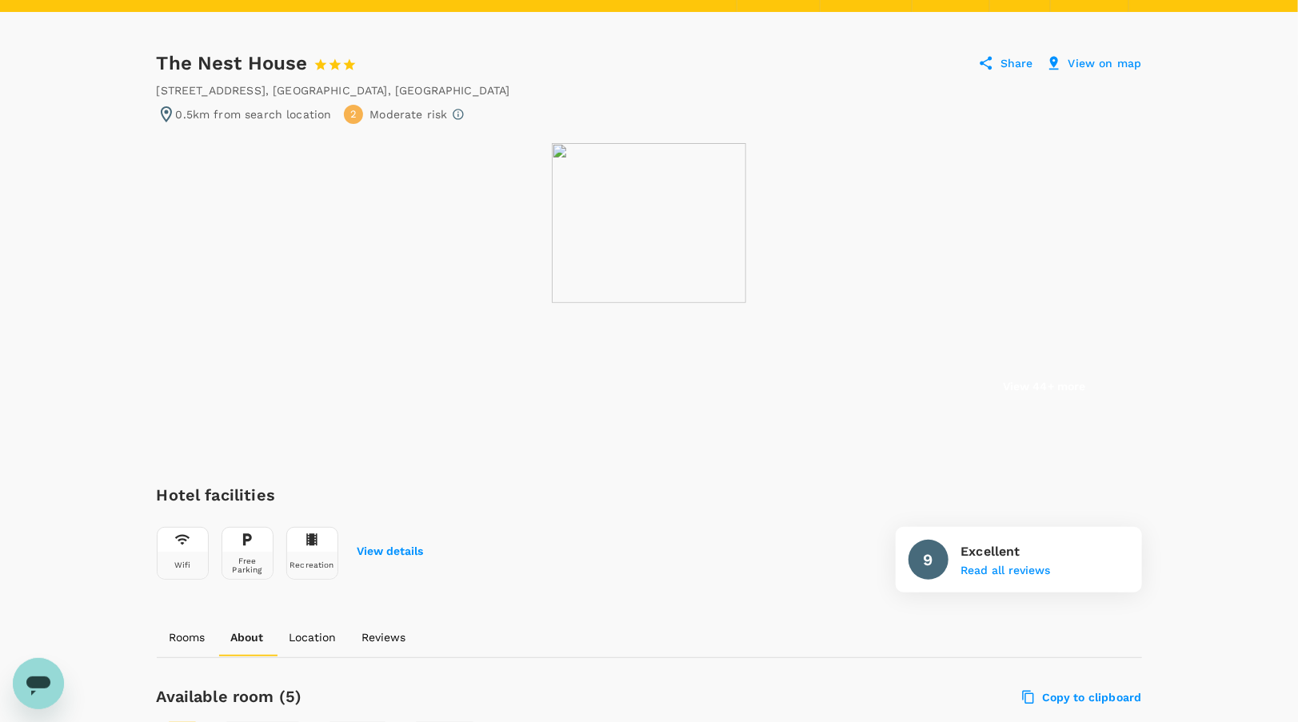
scroll to position [80, 0]
